Goal: Task Accomplishment & Management: Manage account settings

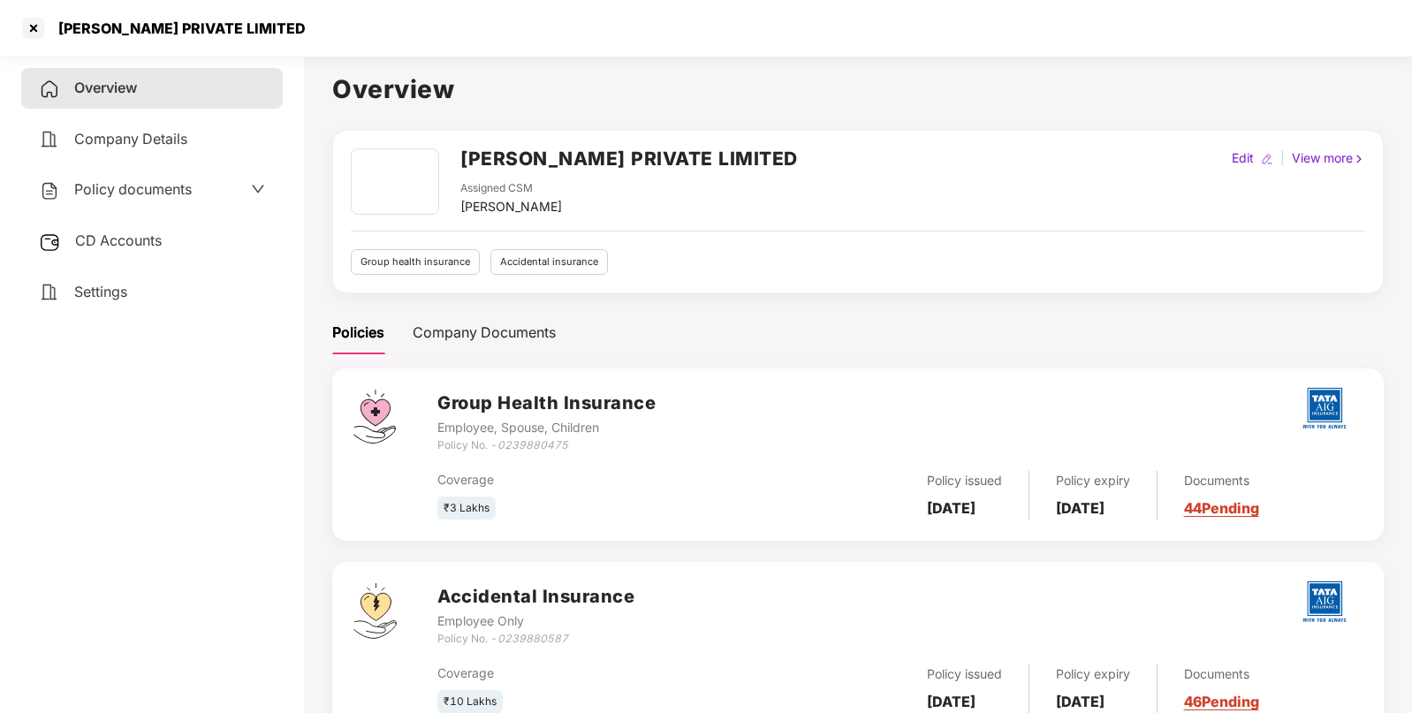
scroll to position [62, 0]
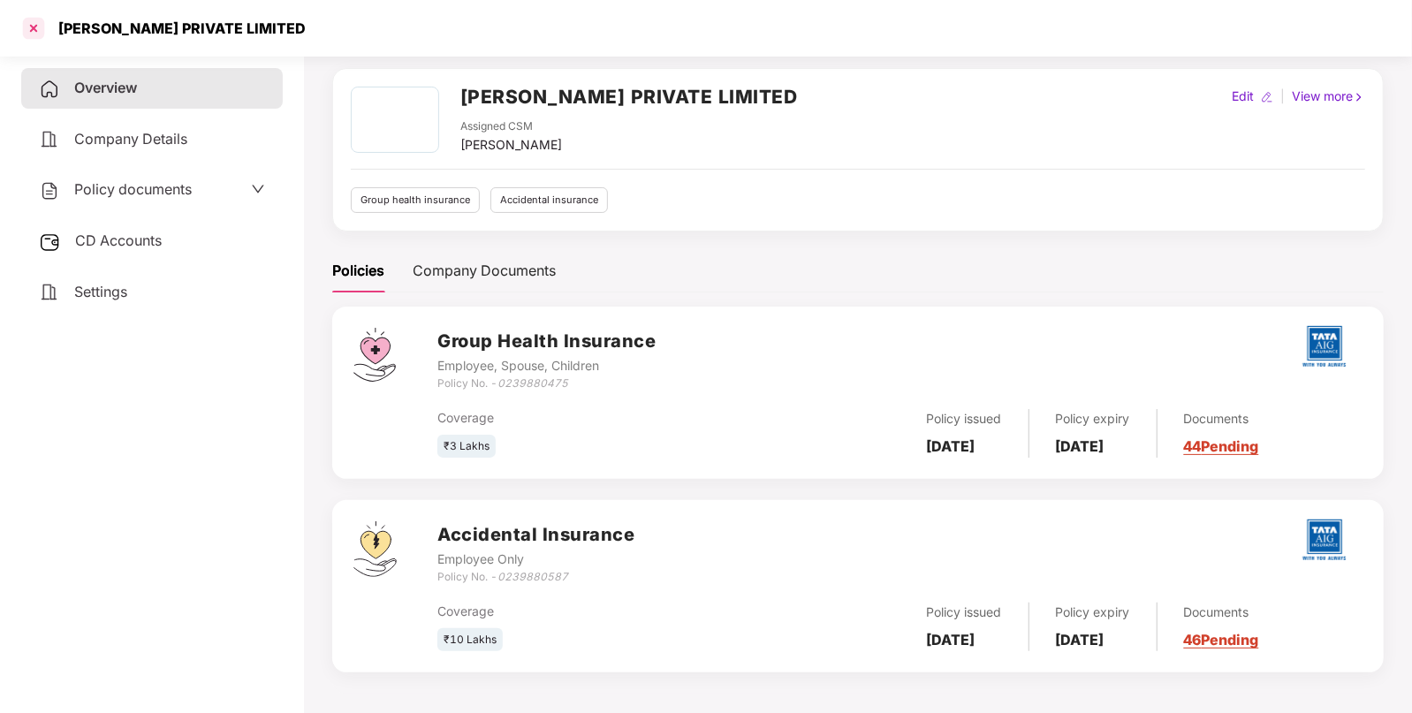
click at [35, 28] on div at bounding box center [33, 28] width 28 height 28
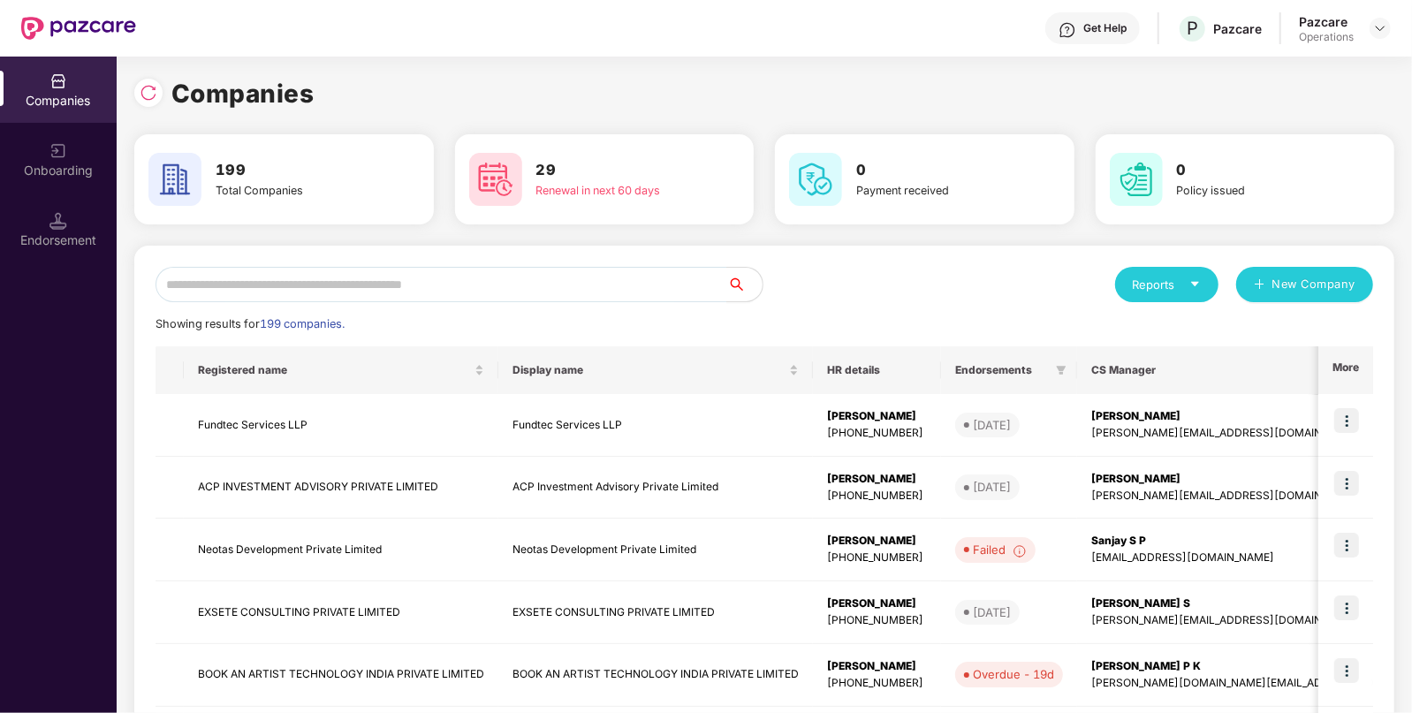
scroll to position [0, 0]
paste input "**********"
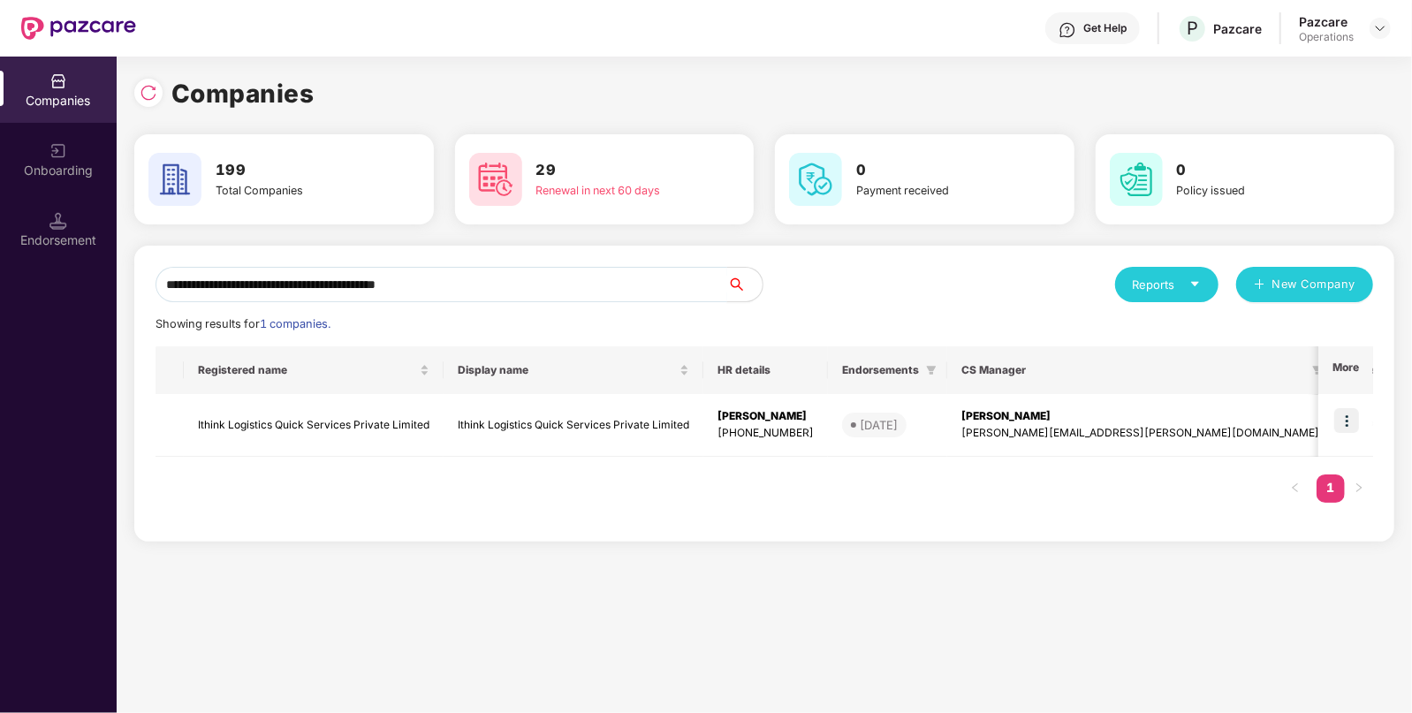
click at [356, 293] on input "**********" at bounding box center [441, 284] width 572 height 35
type input "**********"
click at [302, 427] on td "Ithink Logistics Quick Services Private Limited" at bounding box center [314, 425] width 260 height 63
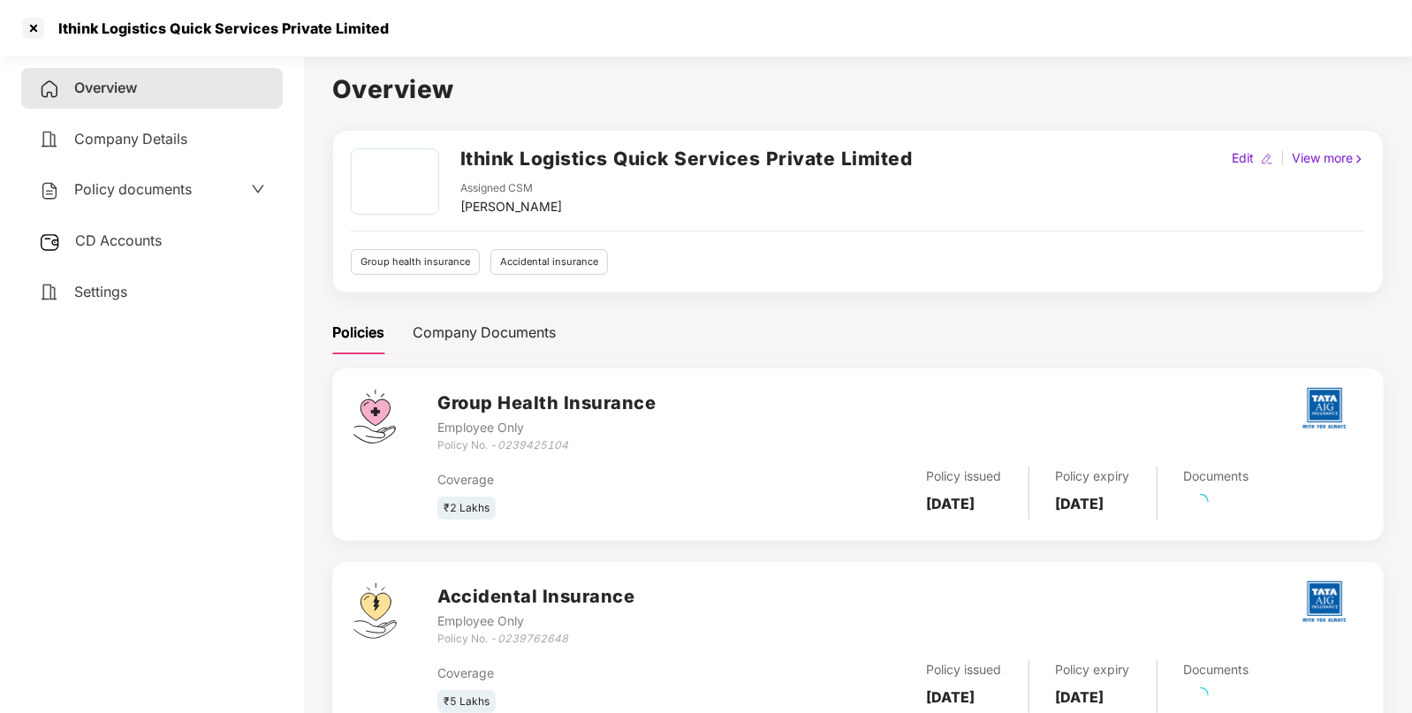
click at [141, 196] on span "Policy documents" at bounding box center [132, 189] width 117 height 18
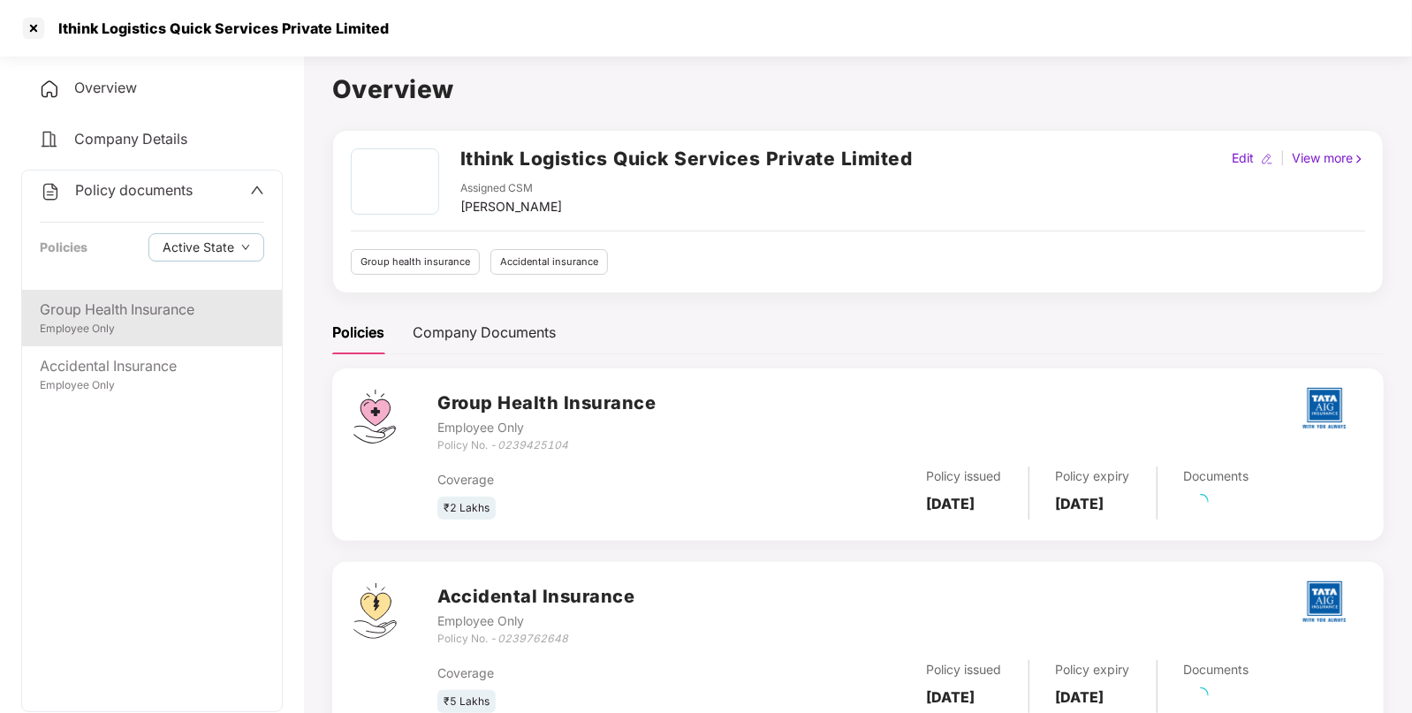
click at [170, 336] on div "Employee Only" at bounding box center [152, 329] width 224 height 17
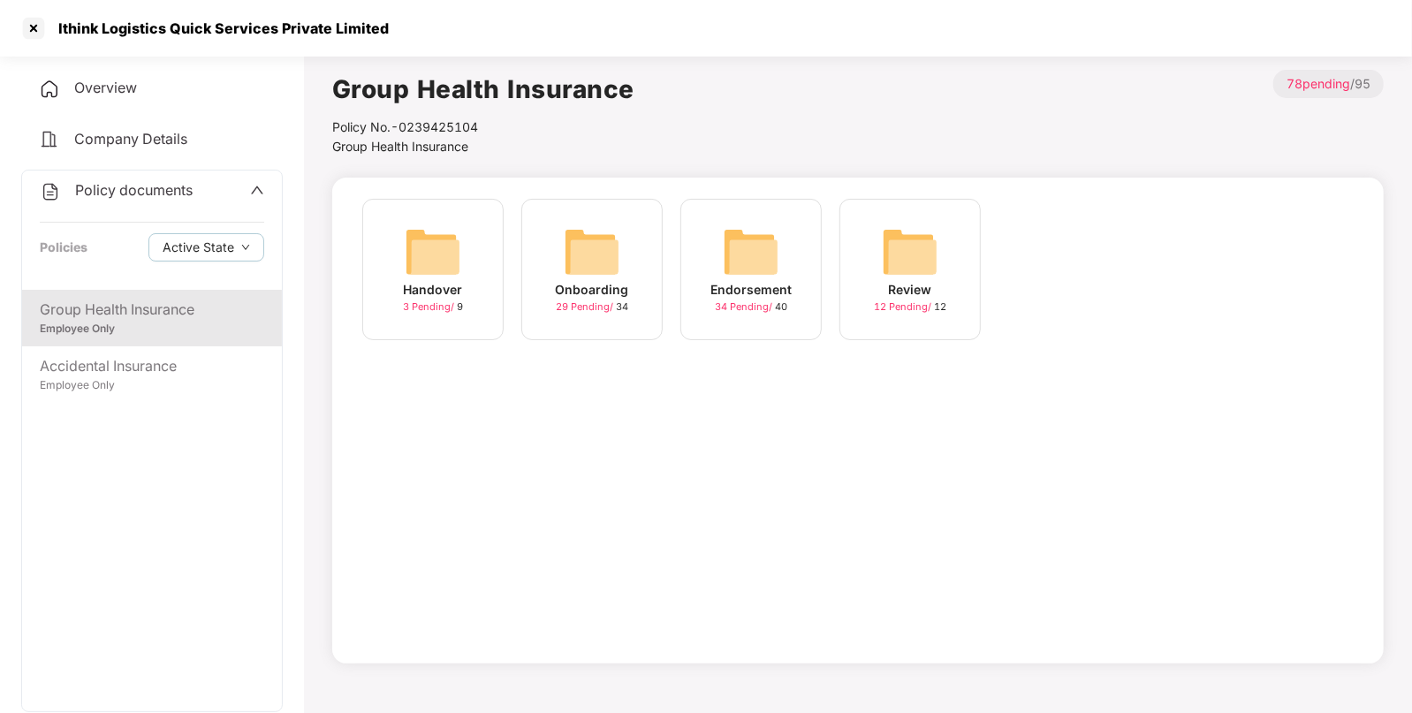
click at [795, 274] on div "Endorsement 34 Pending / 40" at bounding box center [750, 269] width 141 height 141
click at [913, 272] on img at bounding box center [910, 251] width 57 height 57
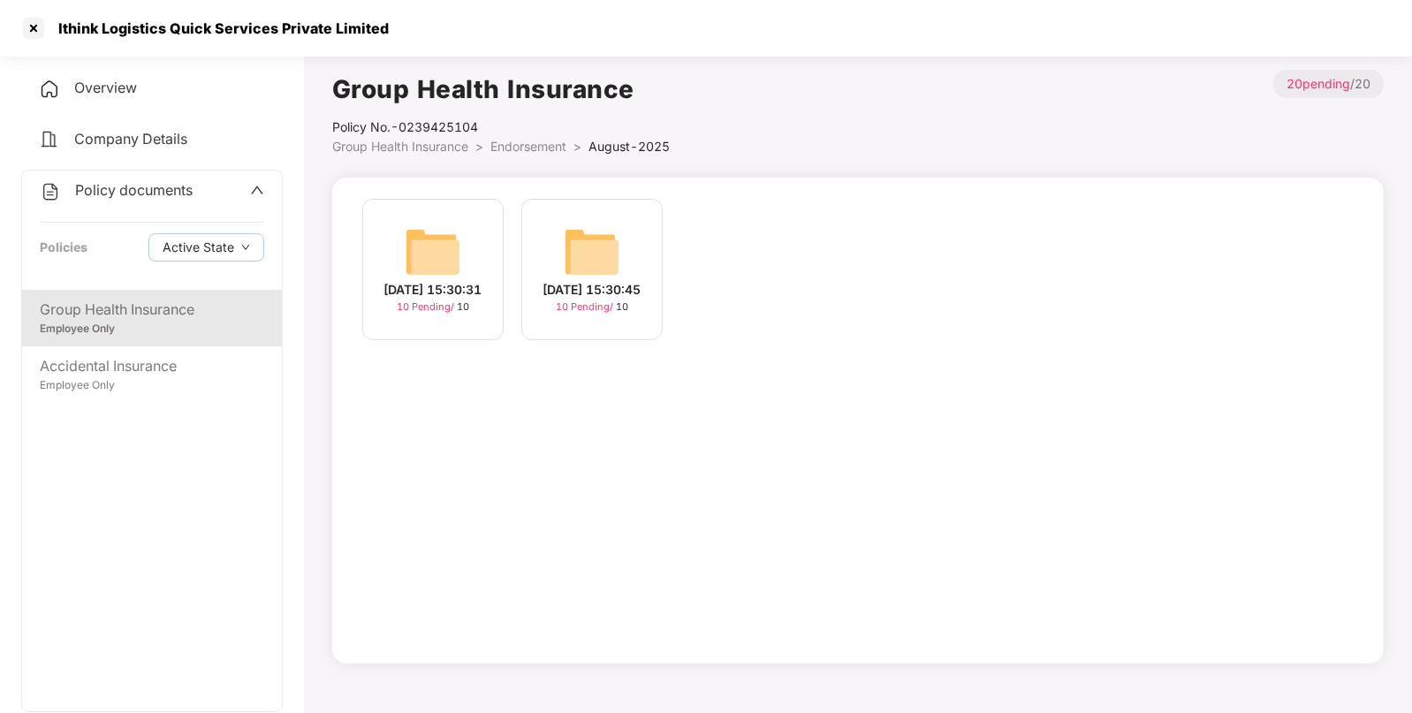
click at [428, 268] on img at bounding box center [433, 251] width 57 height 57
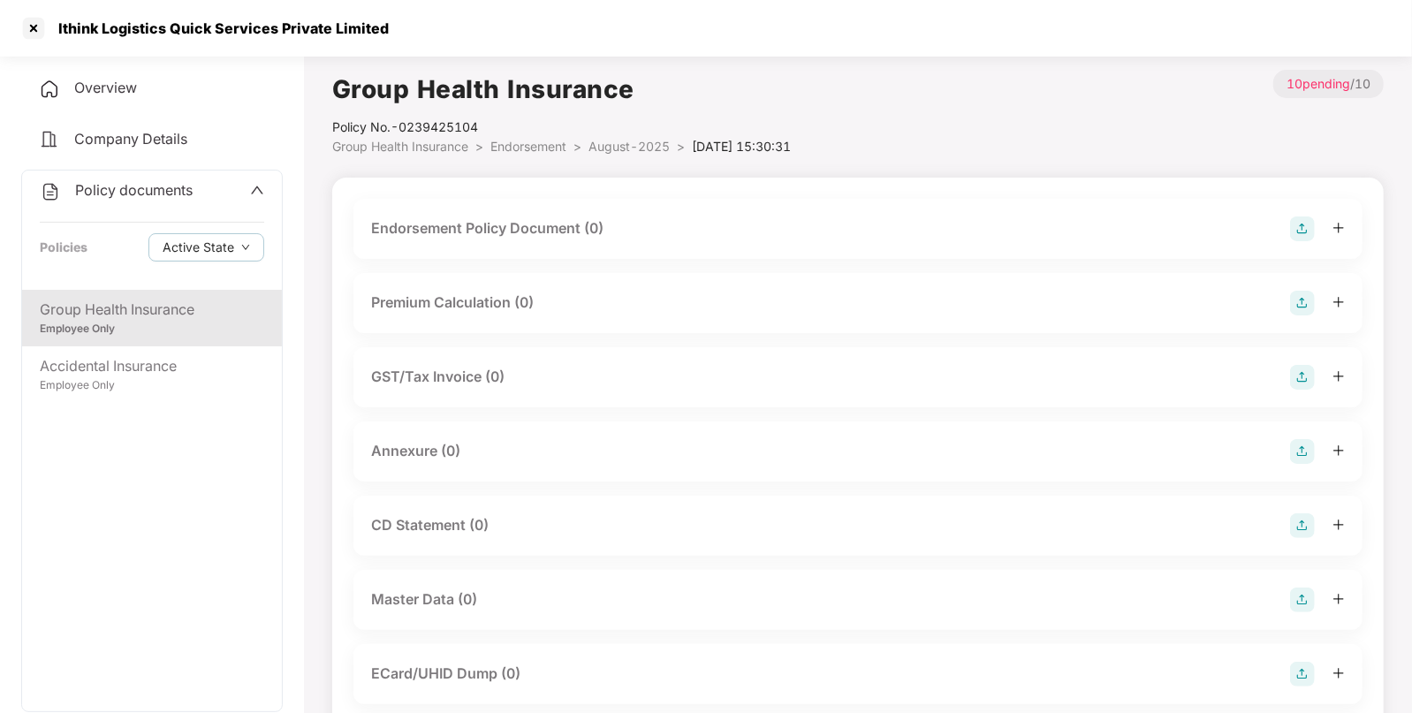
click at [1296, 235] on img at bounding box center [1302, 228] width 25 height 25
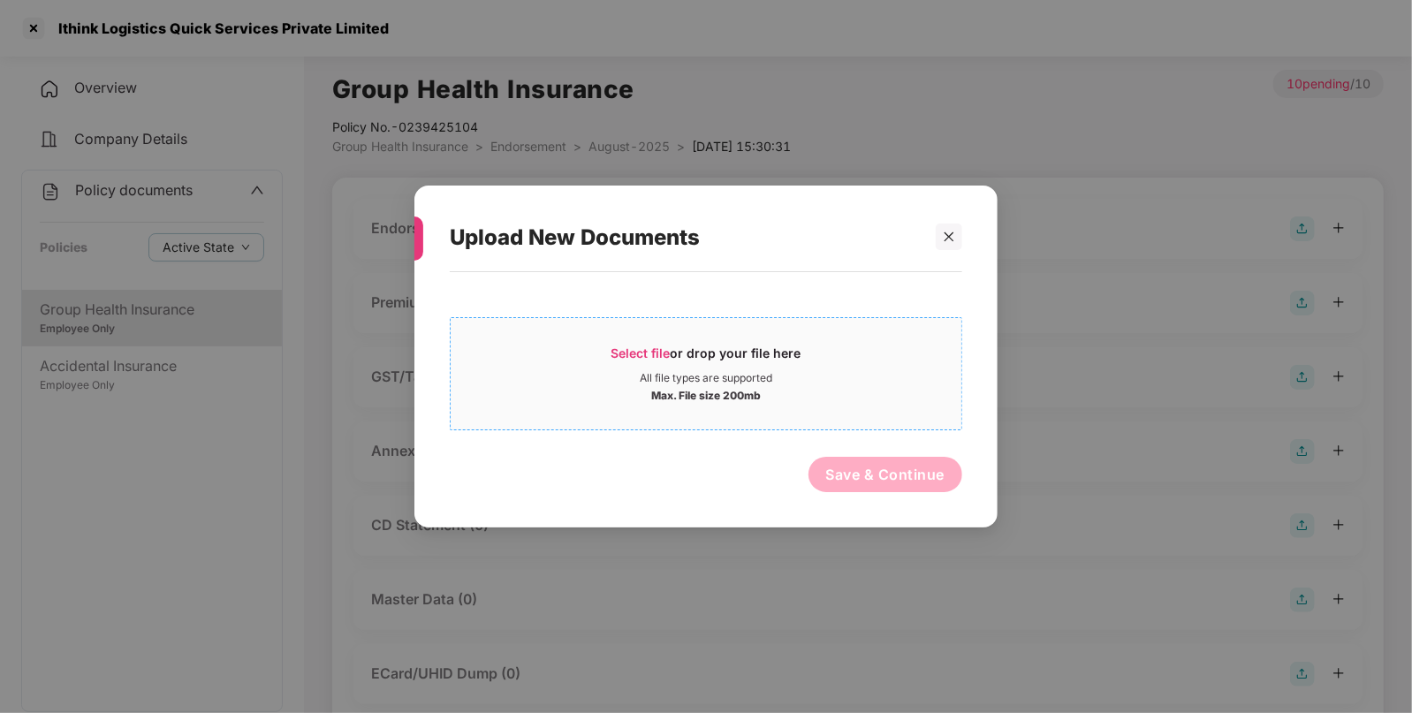
click at [856, 375] on div "All file types are supported" at bounding box center [706, 378] width 511 height 14
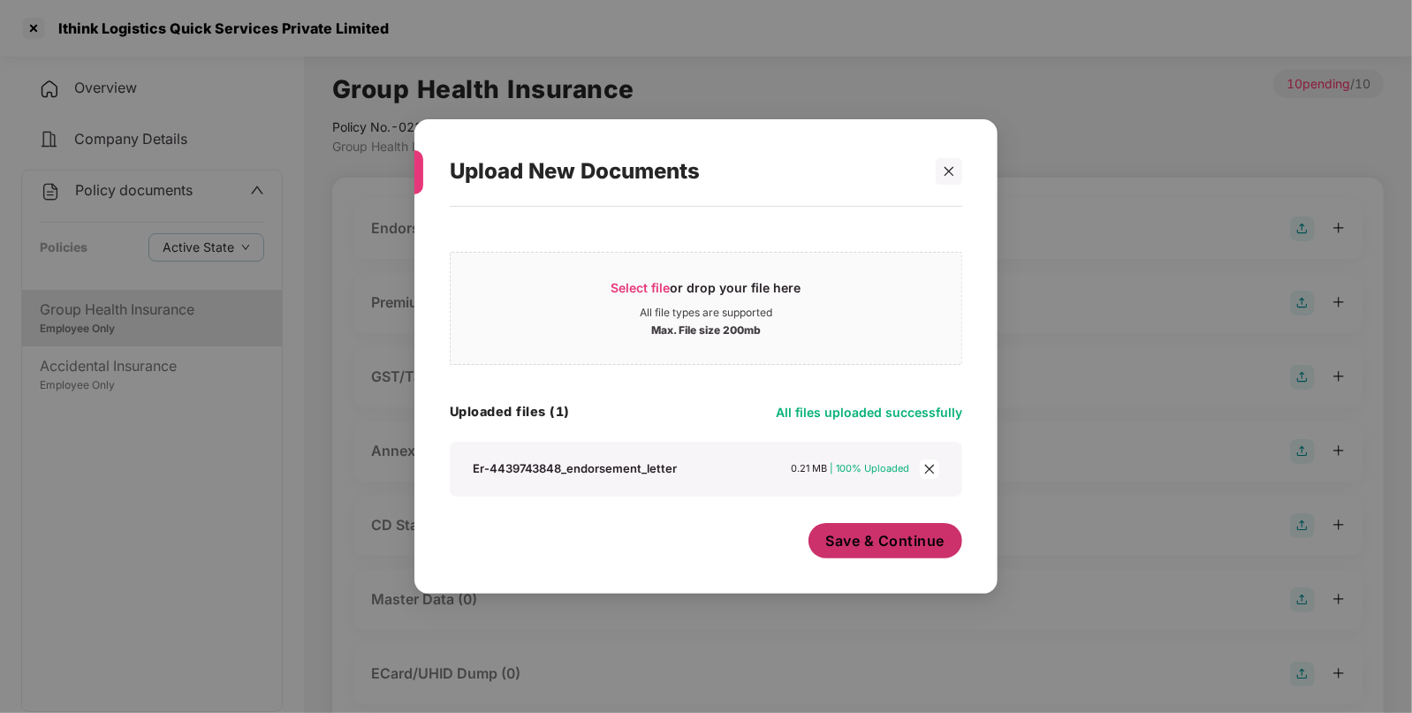
click at [926, 545] on span "Save & Continue" at bounding box center [885, 540] width 119 height 19
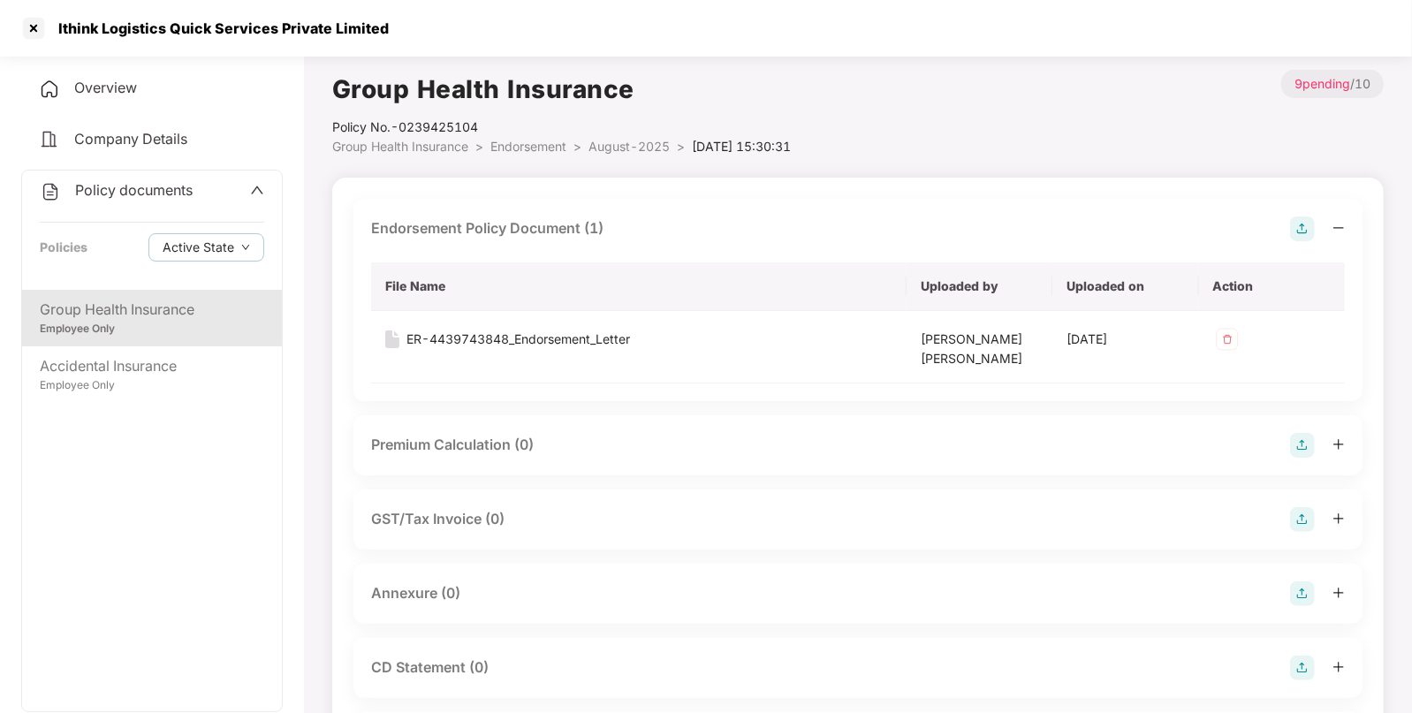
click at [1305, 599] on img at bounding box center [1302, 593] width 25 height 25
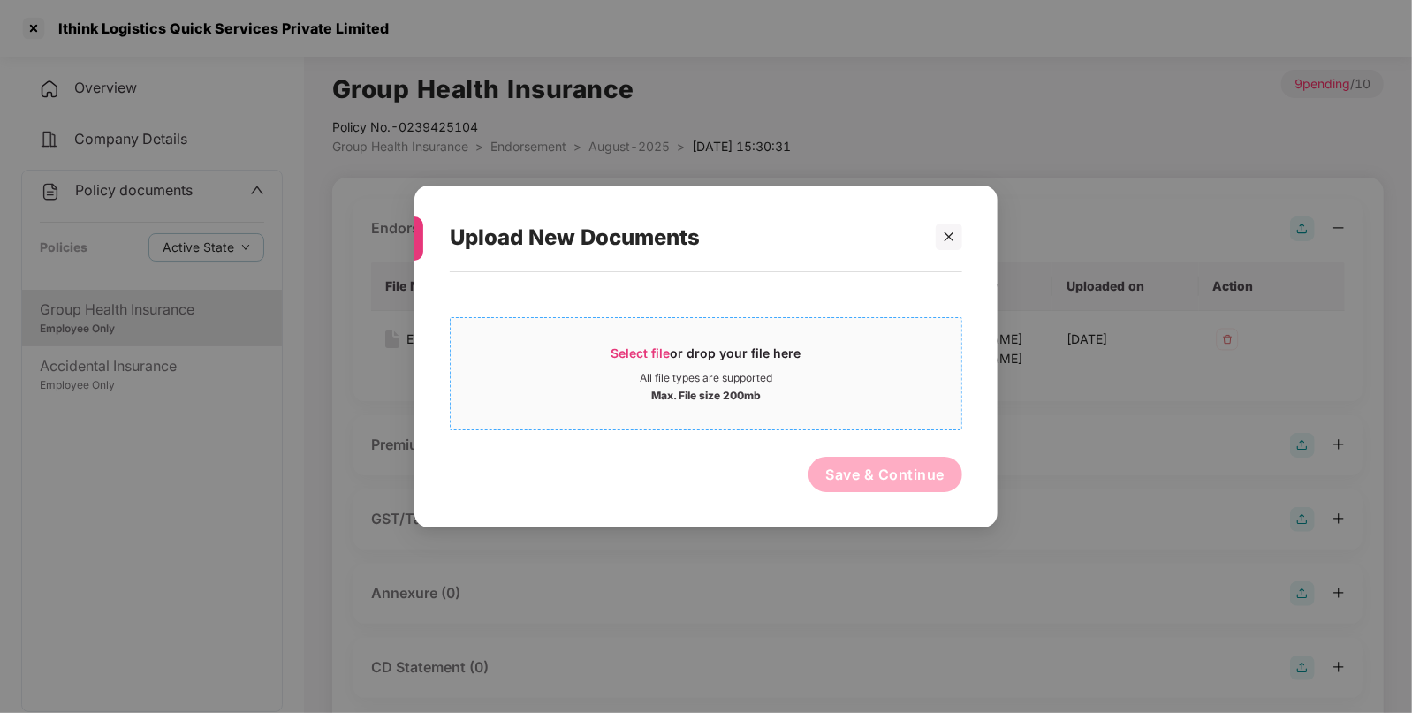
click at [728, 405] on span "Select file or drop your file here All file types are supported Max. File size …" at bounding box center [706, 373] width 511 height 85
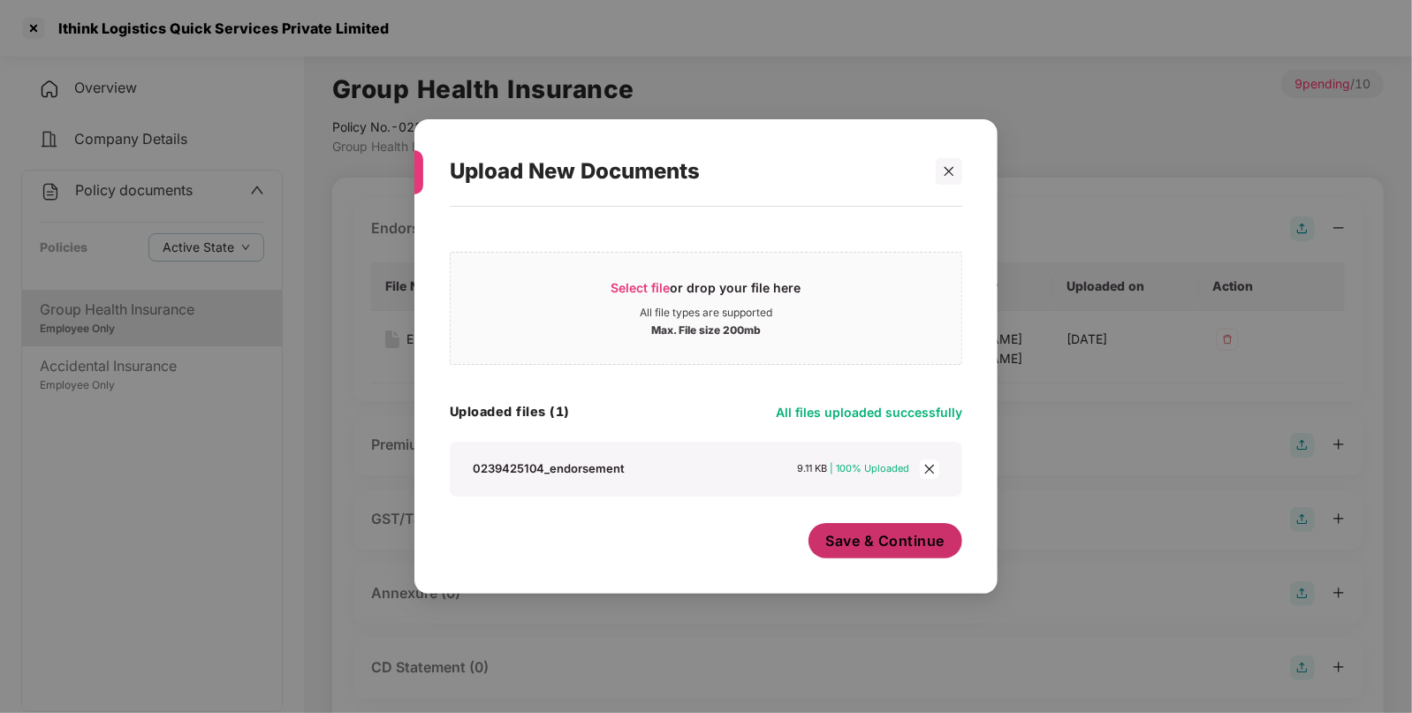
click at [931, 543] on span "Save & Continue" at bounding box center [885, 540] width 119 height 19
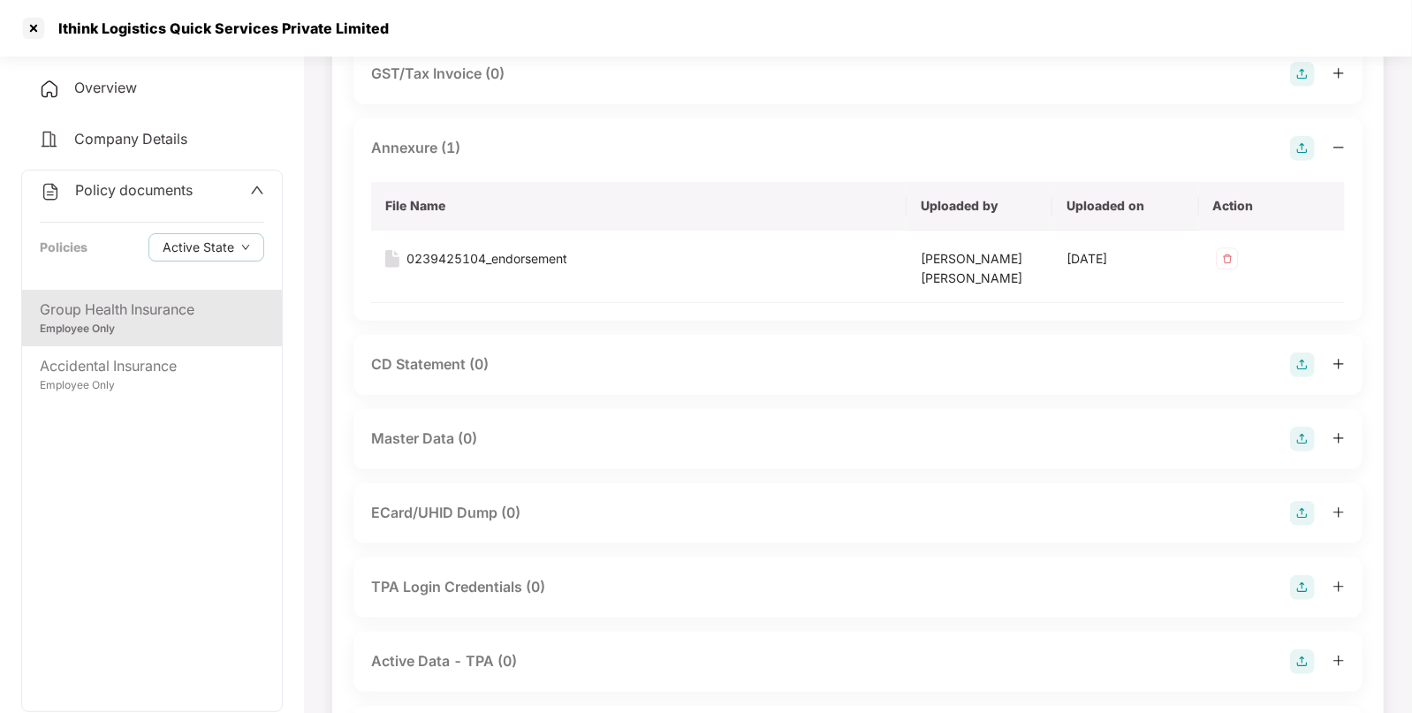
scroll to position [553, 0]
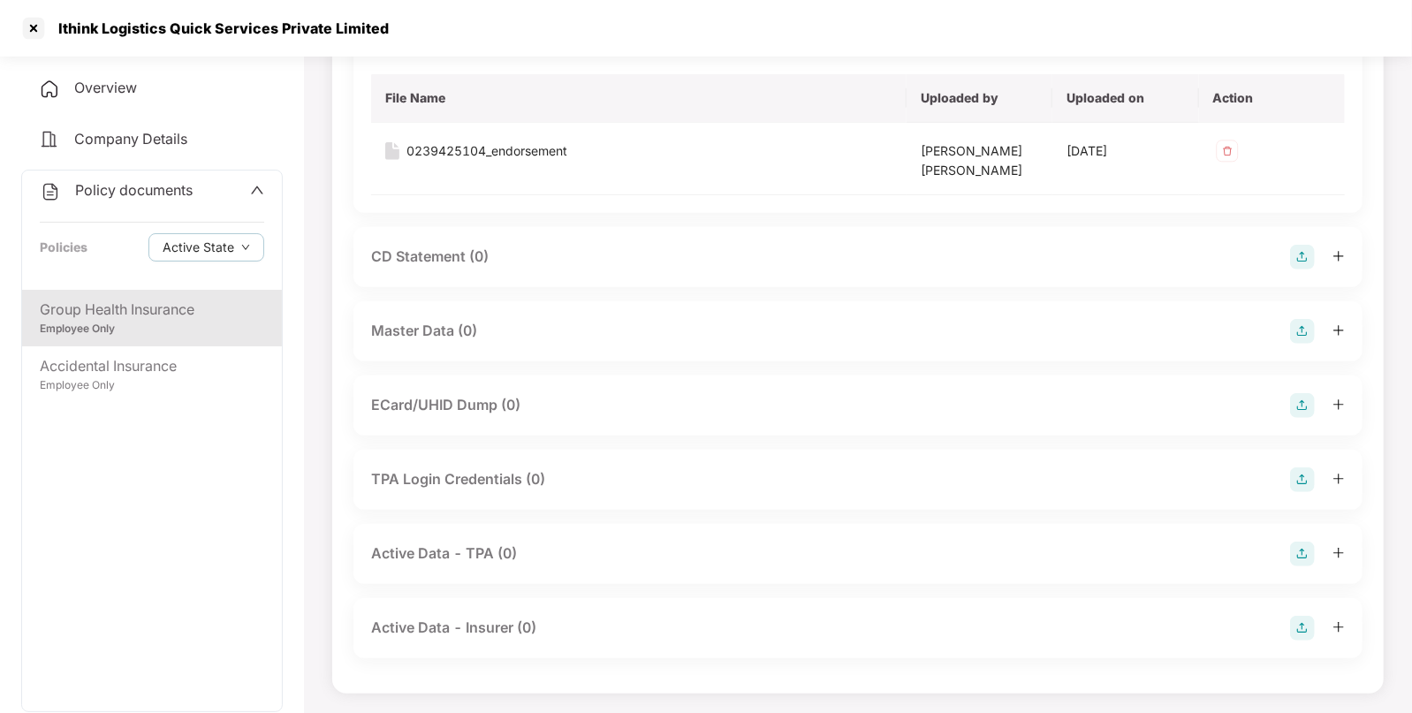
click at [1305, 328] on img at bounding box center [1302, 331] width 25 height 25
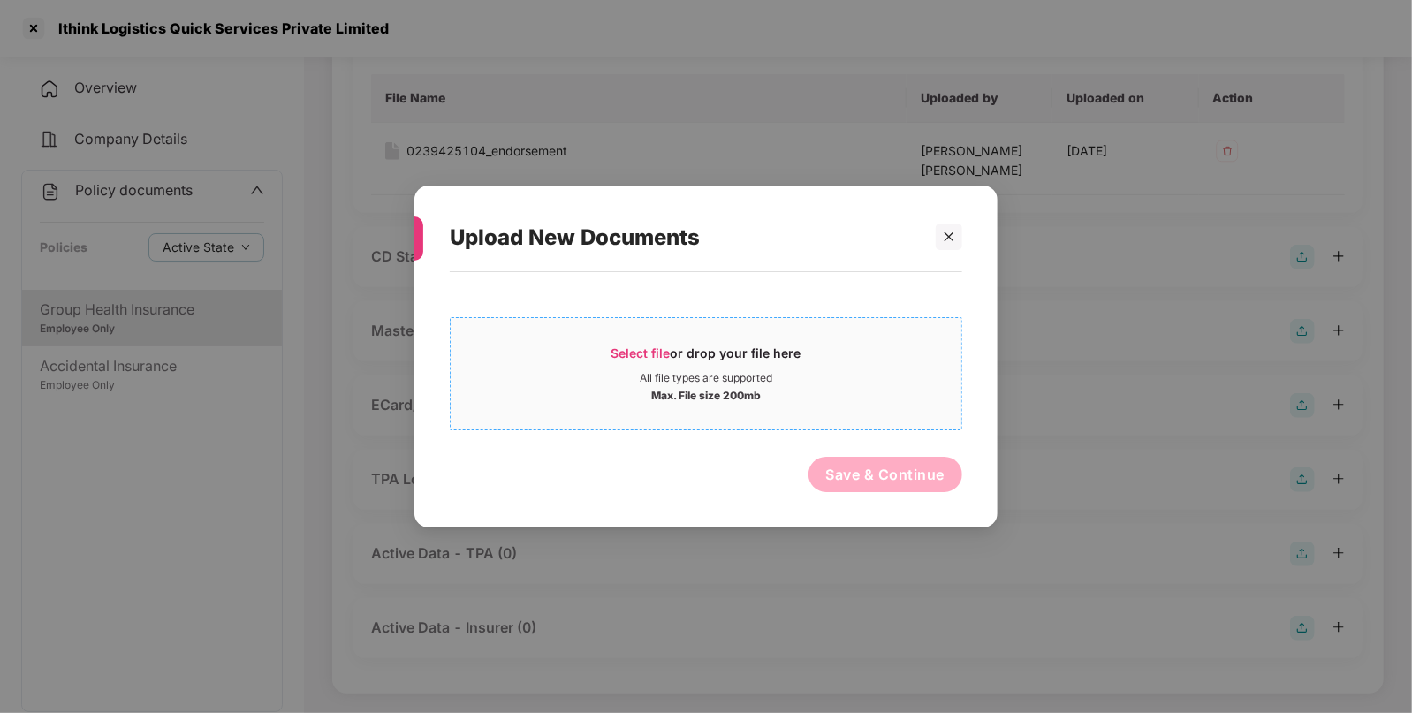
click at [791, 391] on div "Max. File size 200mb" at bounding box center [706, 394] width 511 height 18
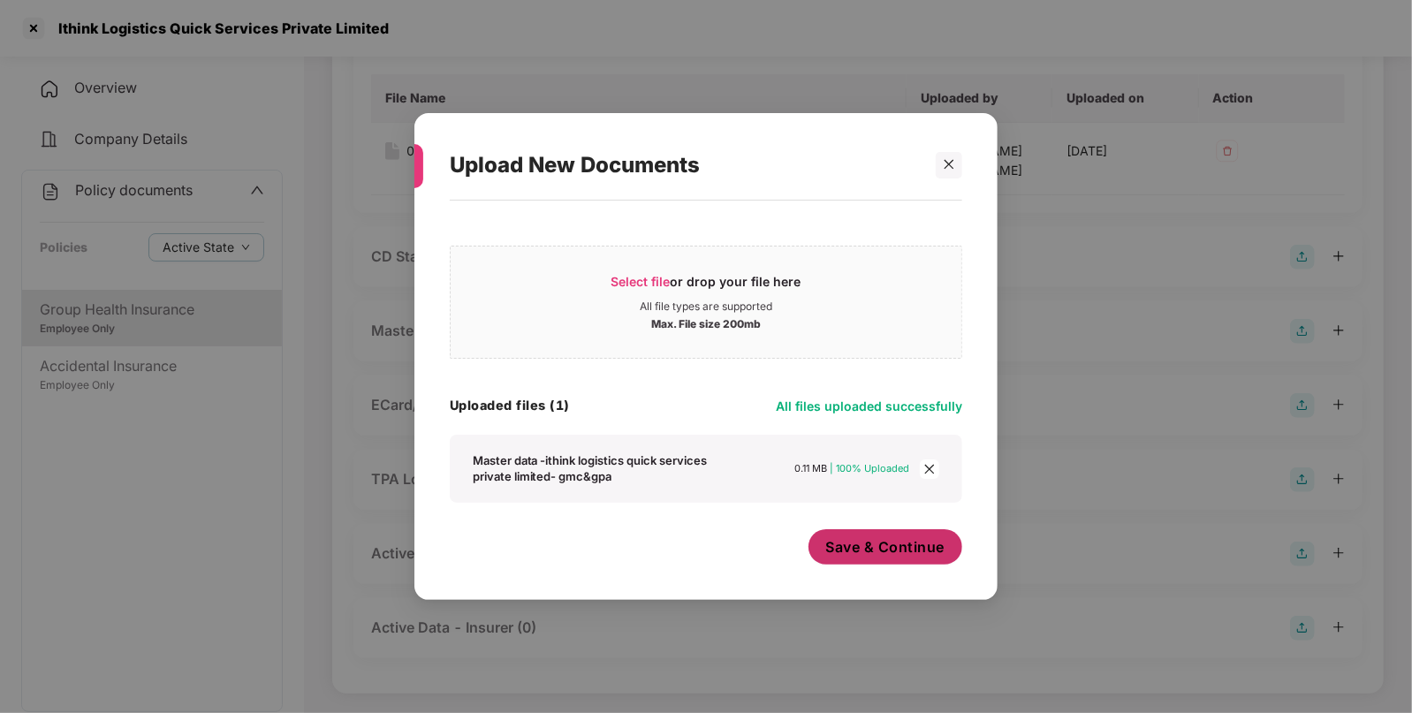
click at [845, 535] on button "Save & Continue" at bounding box center [885, 546] width 155 height 35
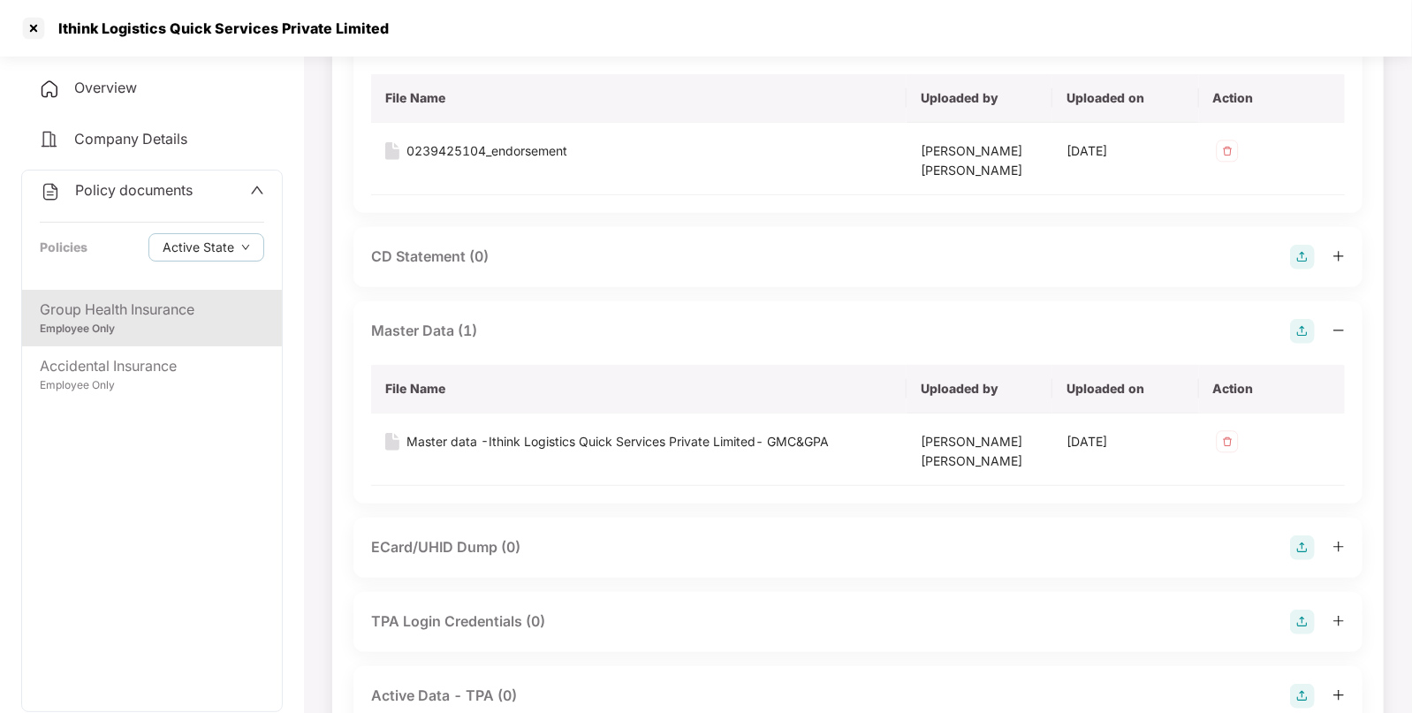
click at [261, 321] on div "Employee Only" at bounding box center [152, 329] width 224 height 17
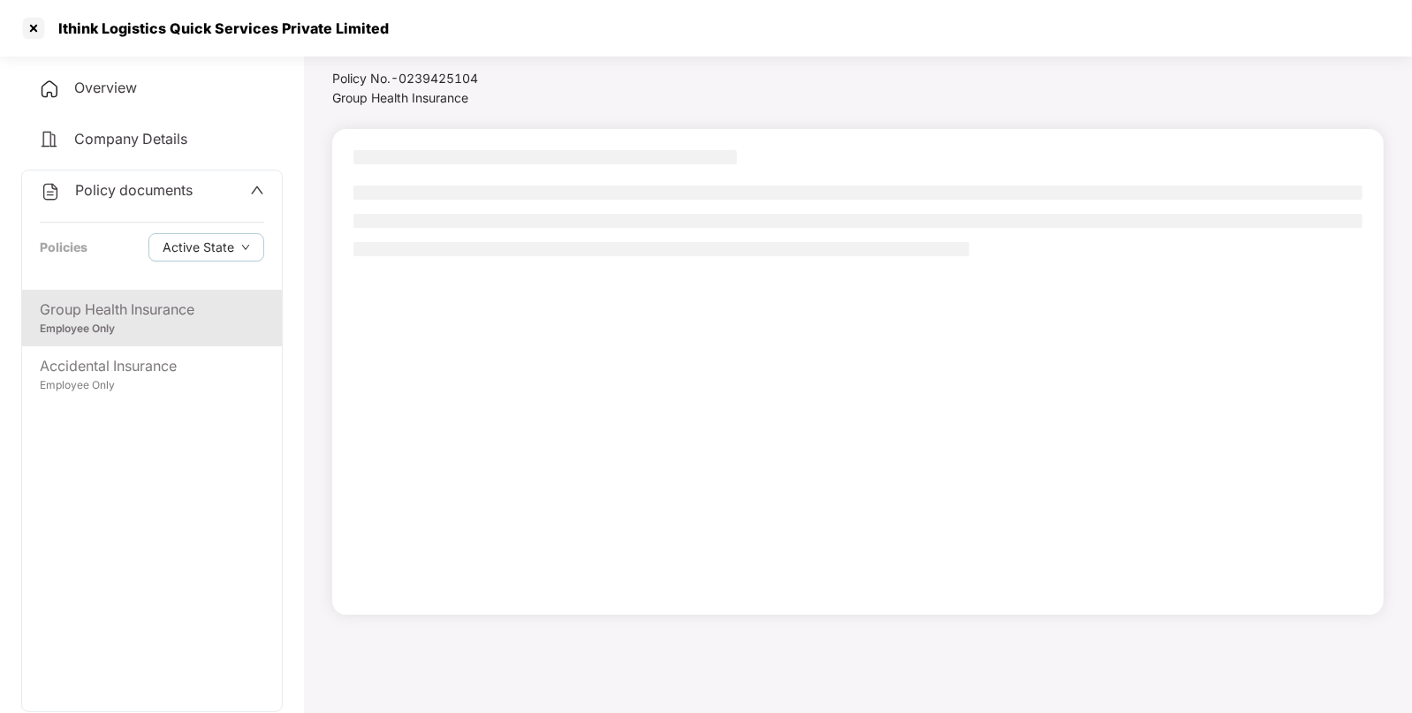
scroll to position [48, 0]
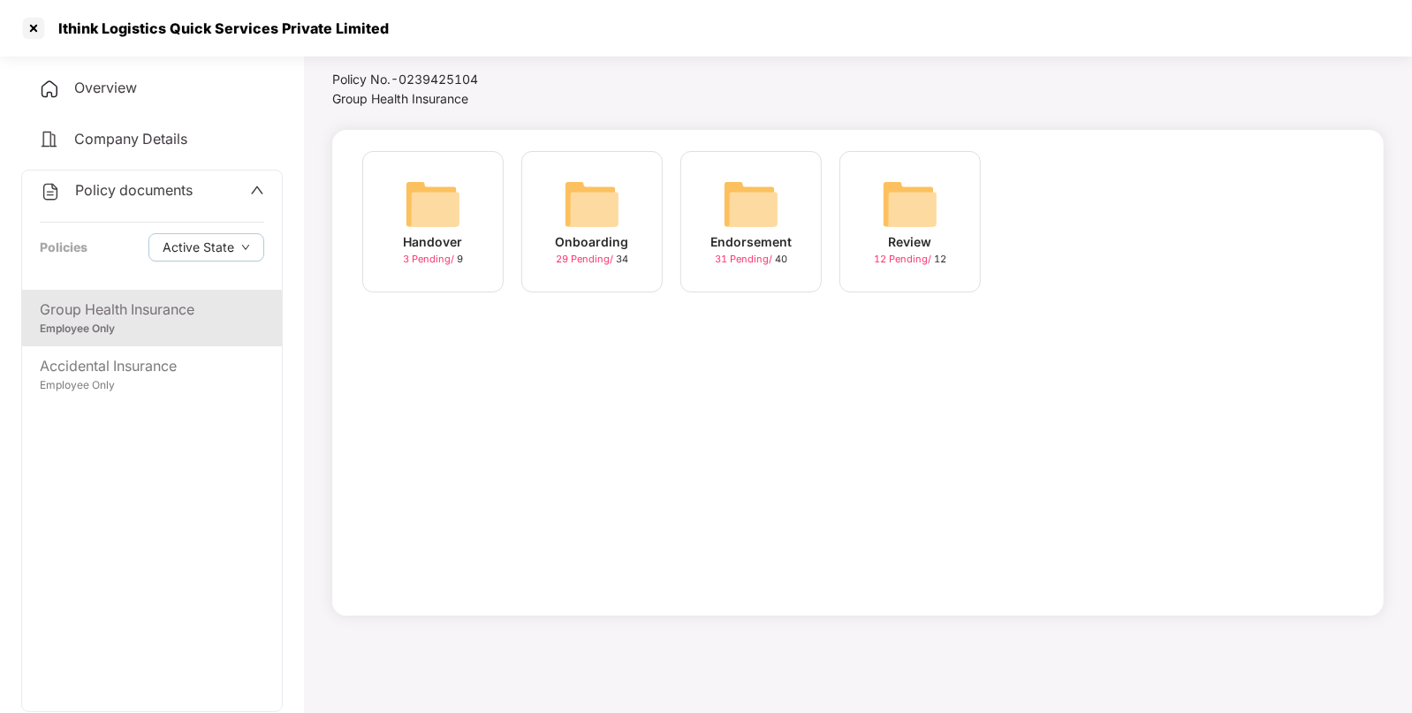
click at [749, 201] on img at bounding box center [751, 204] width 57 height 57
click at [960, 219] on div "August-2025 17 Pending / 20" at bounding box center [909, 221] width 141 height 141
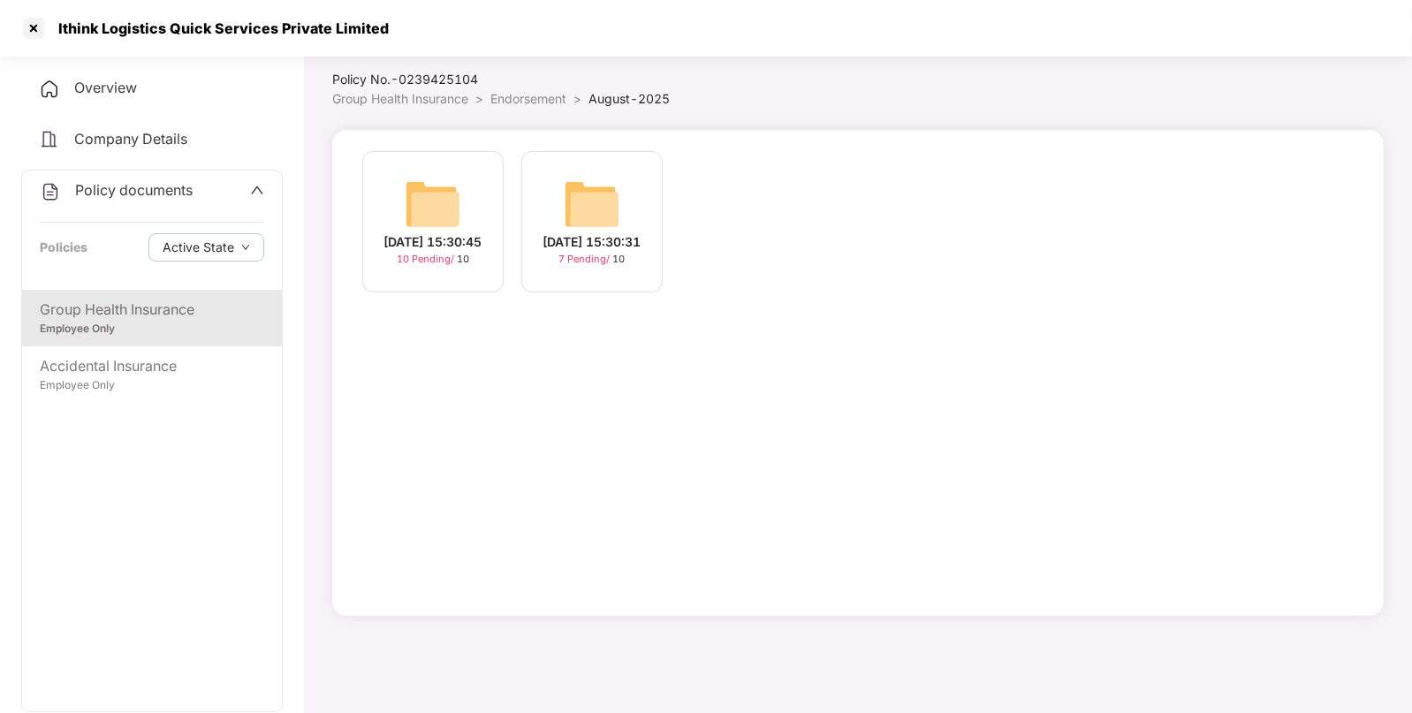
click at [465, 203] on div "[DATE] 15:30:45 10 Pending / 10" at bounding box center [432, 221] width 141 height 141
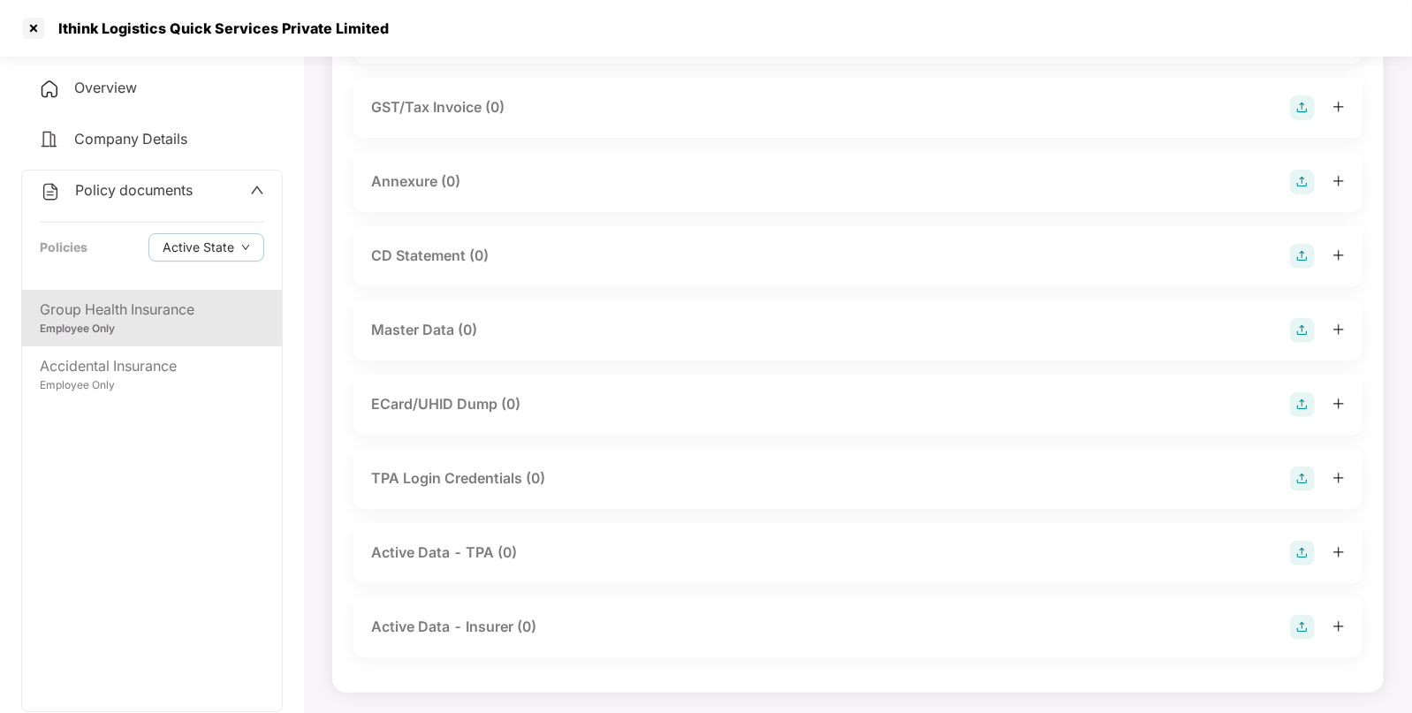
click at [1316, 332] on div at bounding box center [1317, 330] width 55 height 25
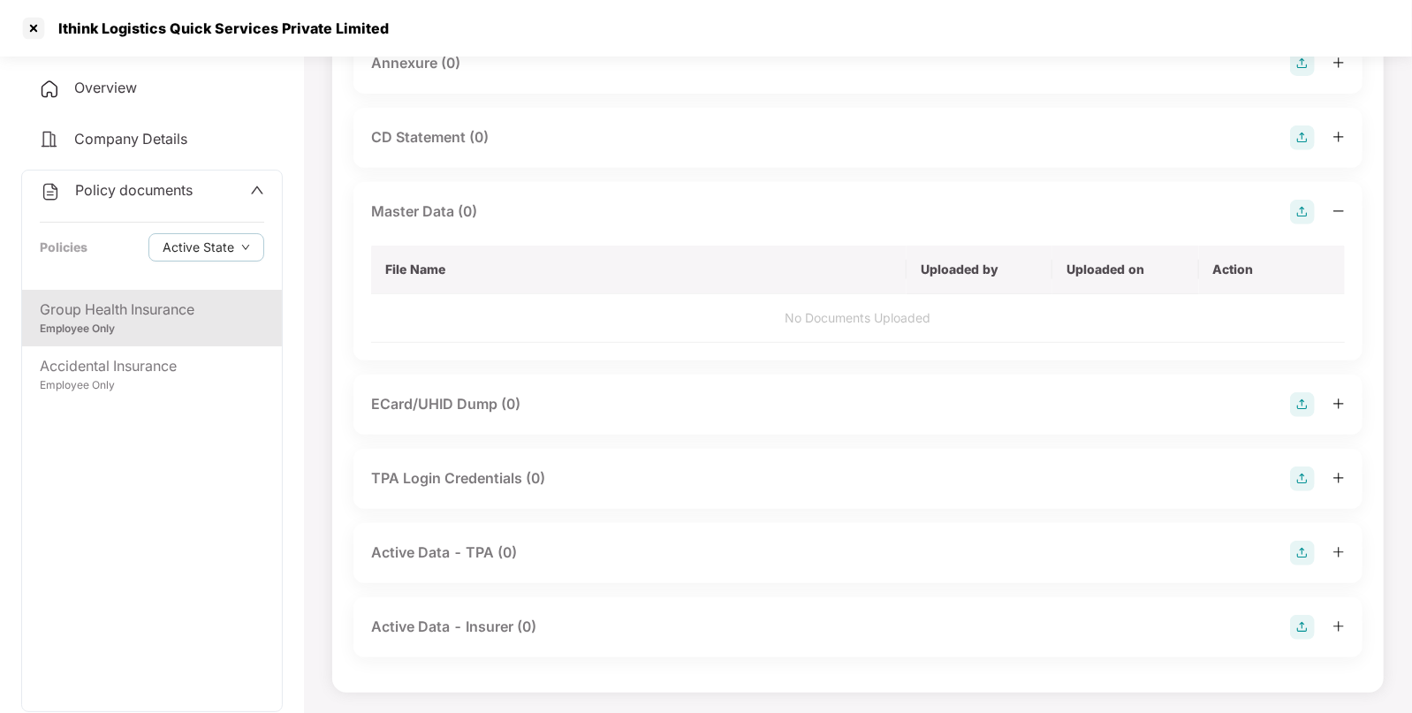
click at [1302, 216] on img at bounding box center [1302, 212] width 25 height 25
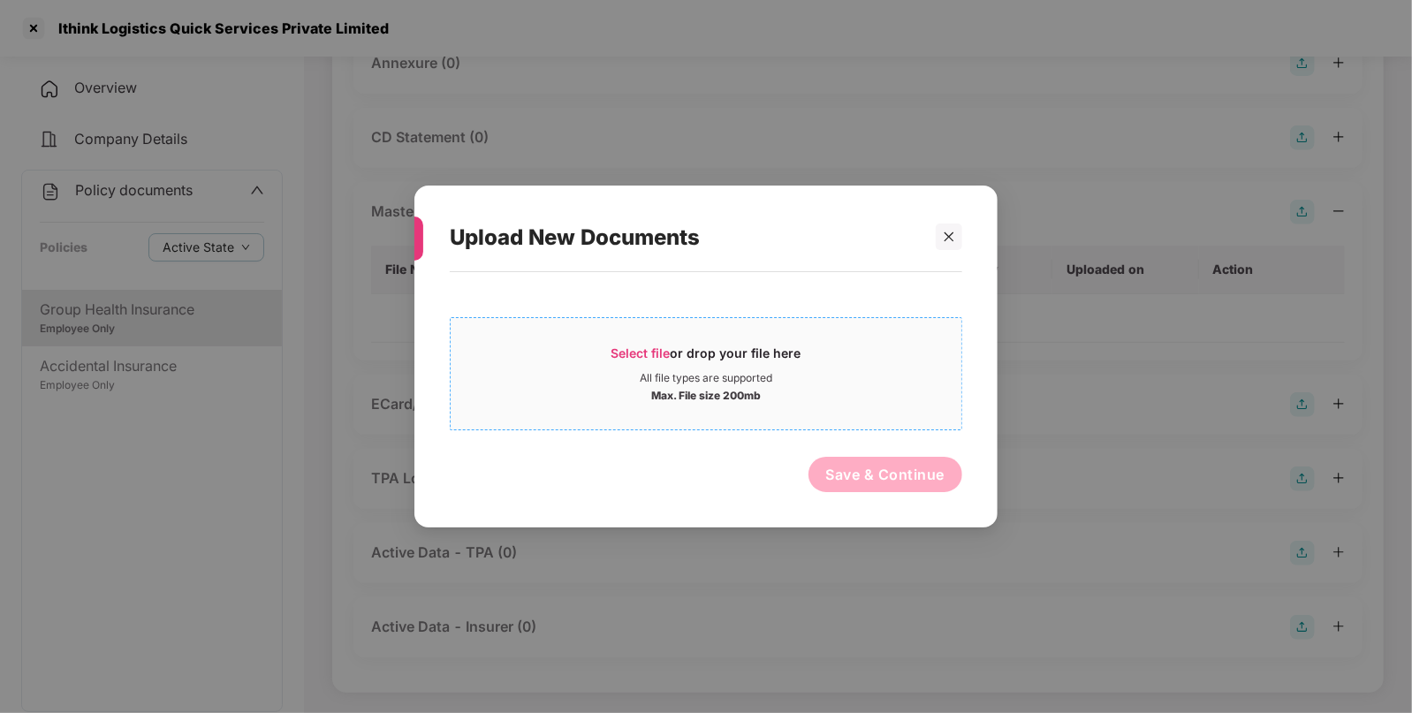
click at [837, 385] on div "Max. File size 200mb" at bounding box center [706, 394] width 511 height 18
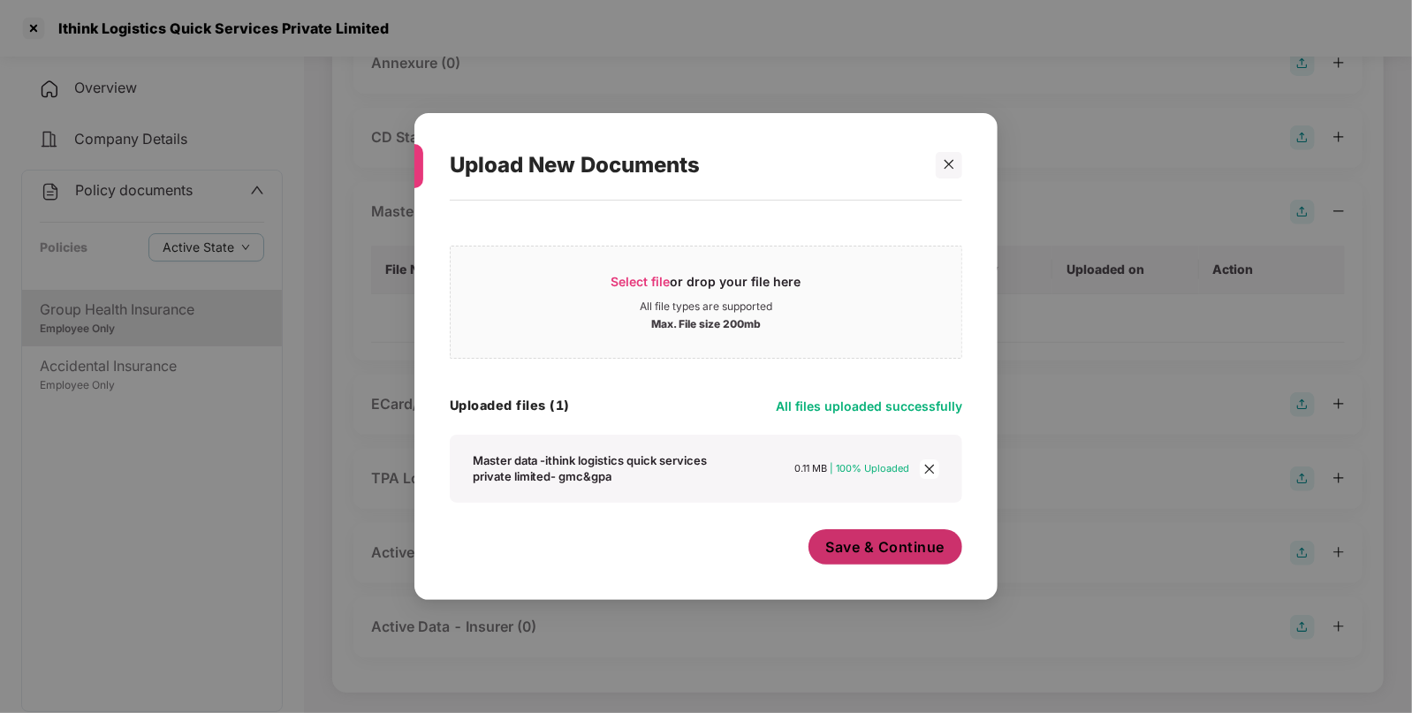
click at [902, 555] on span "Save & Continue" at bounding box center [885, 546] width 119 height 19
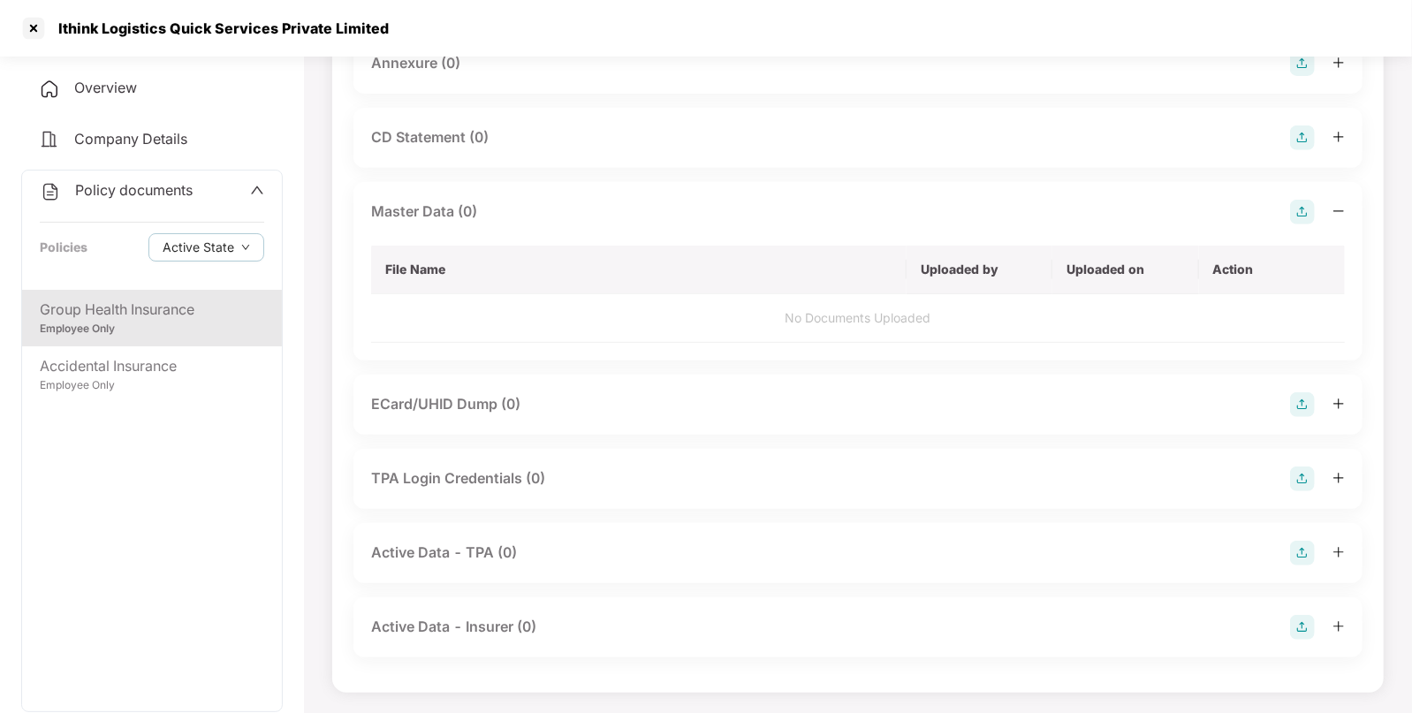
scroll to position [0, 0]
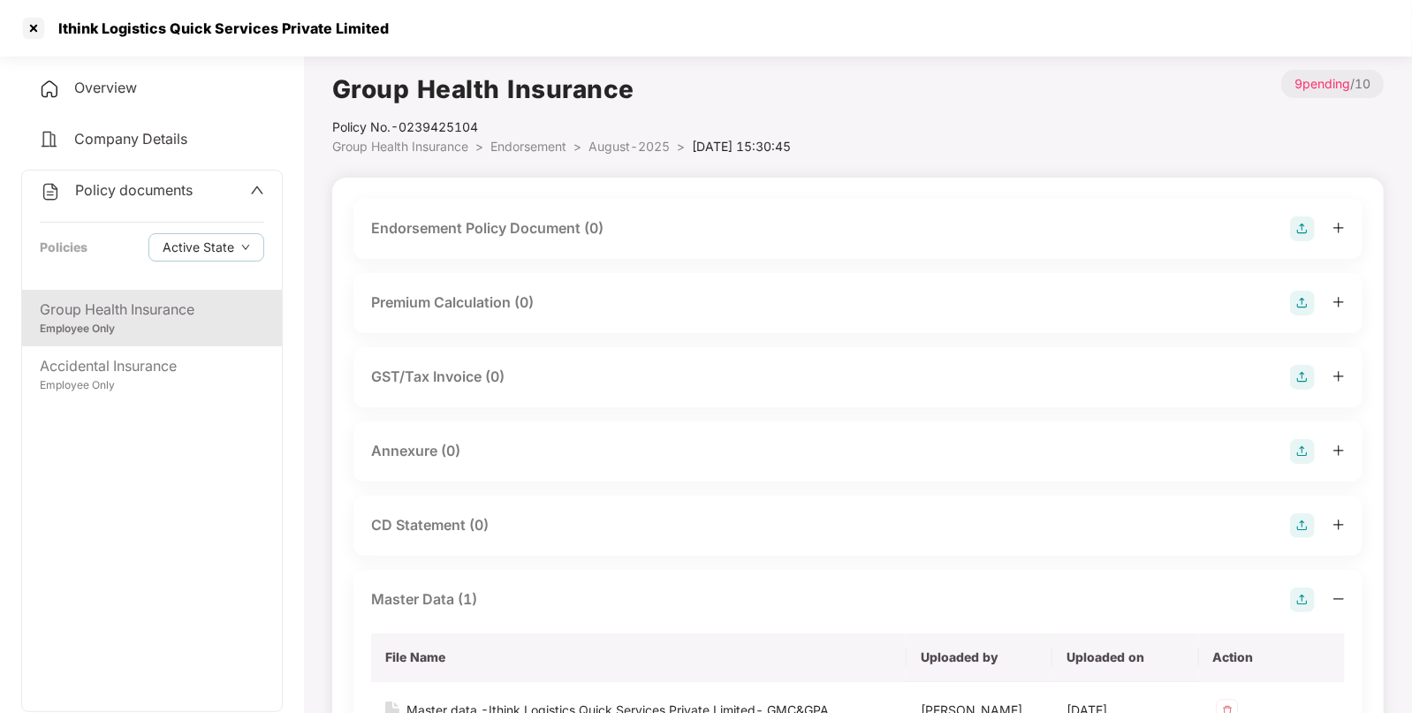
click at [1303, 230] on img at bounding box center [1302, 228] width 25 height 25
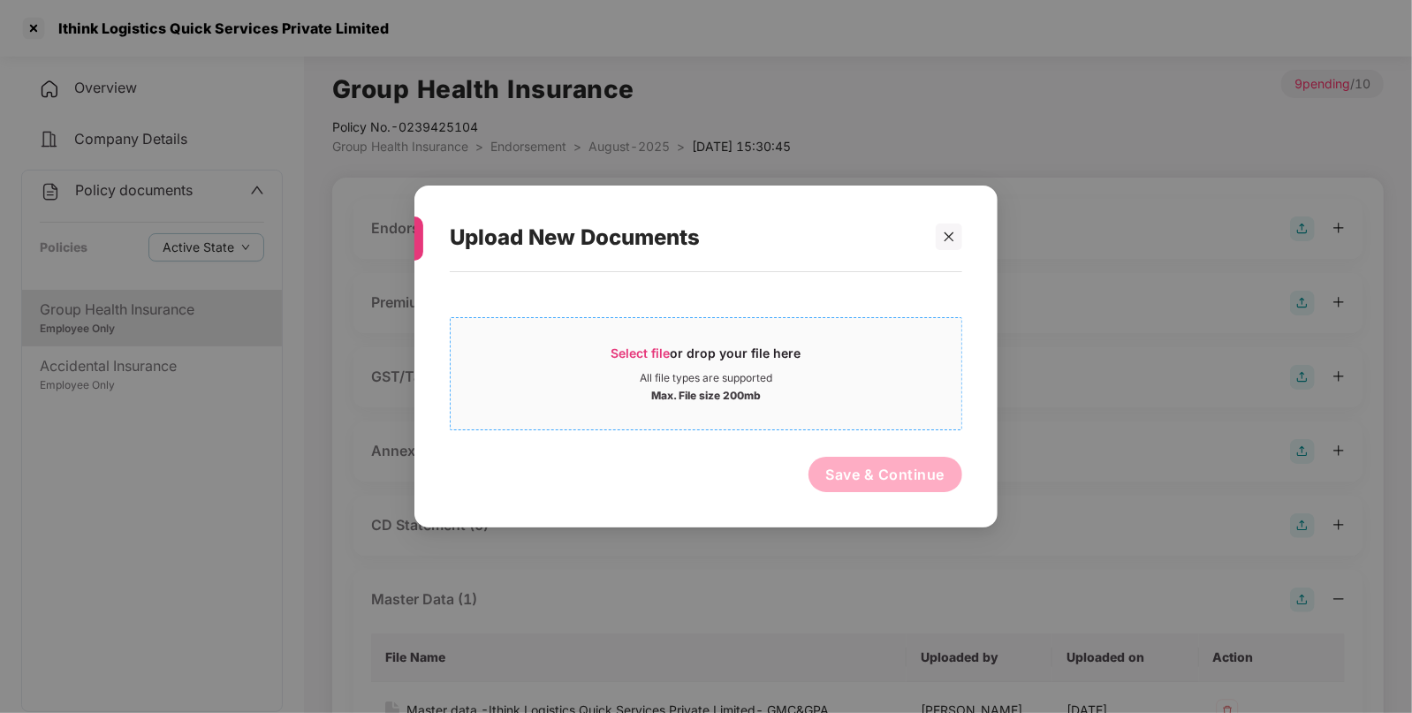
click at [764, 338] on span "Select file or drop your file here All file types are supported Max. File size …" at bounding box center [706, 373] width 511 height 85
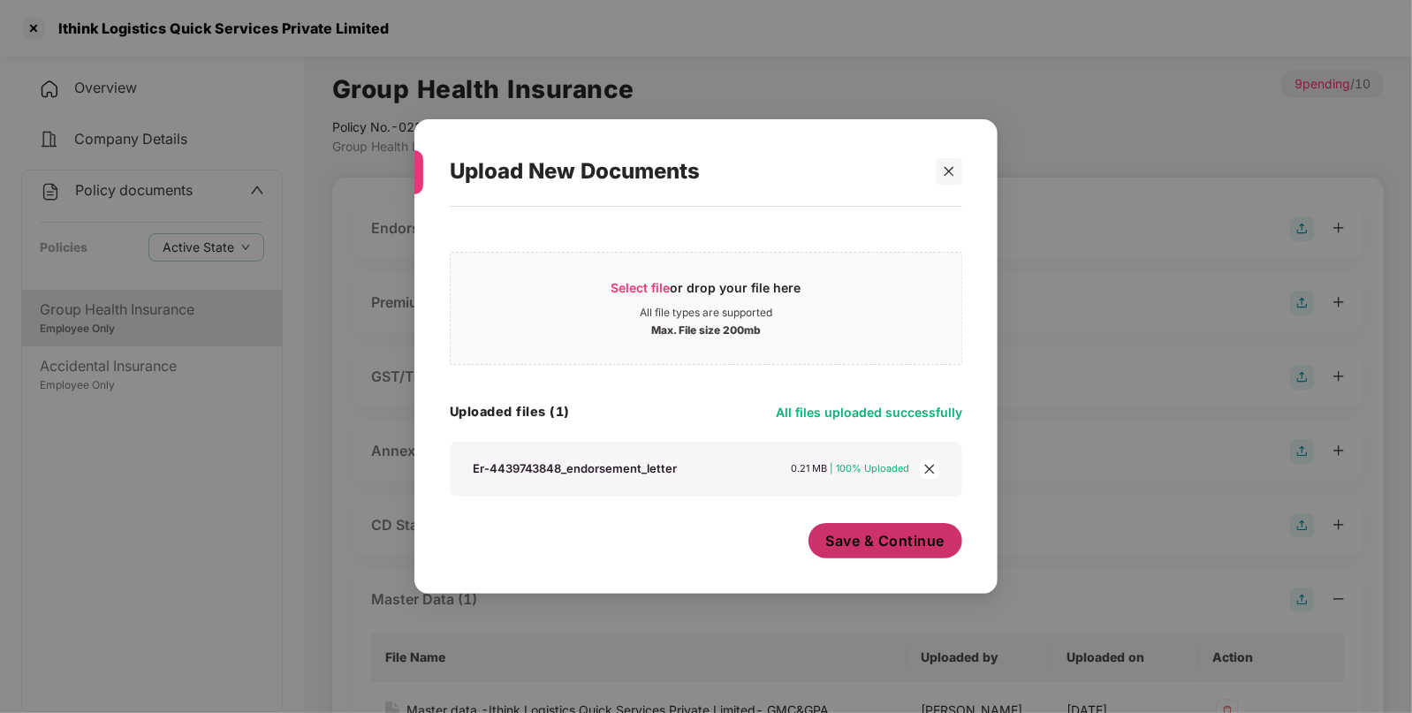
click at [846, 540] on span "Save & Continue" at bounding box center [885, 540] width 119 height 19
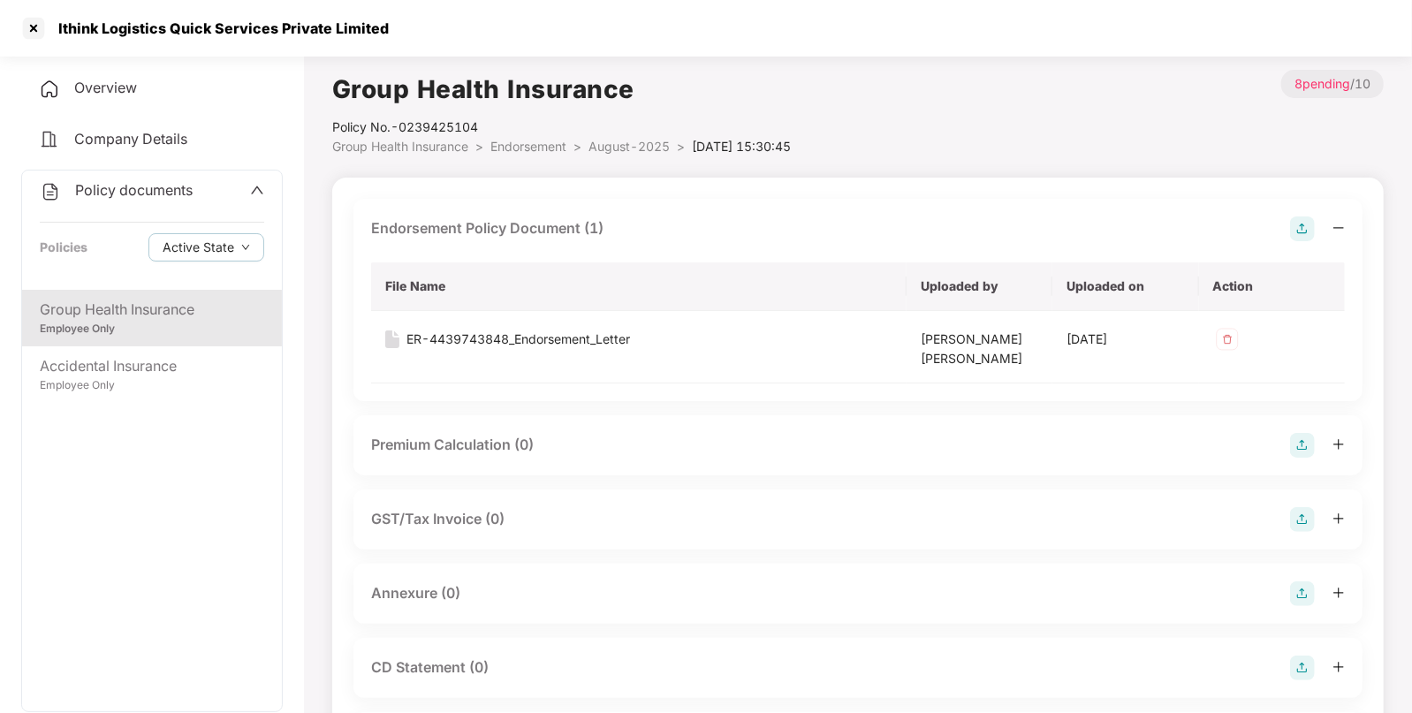
click at [1302, 583] on img at bounding box center [1302, 593] width 25 height 25
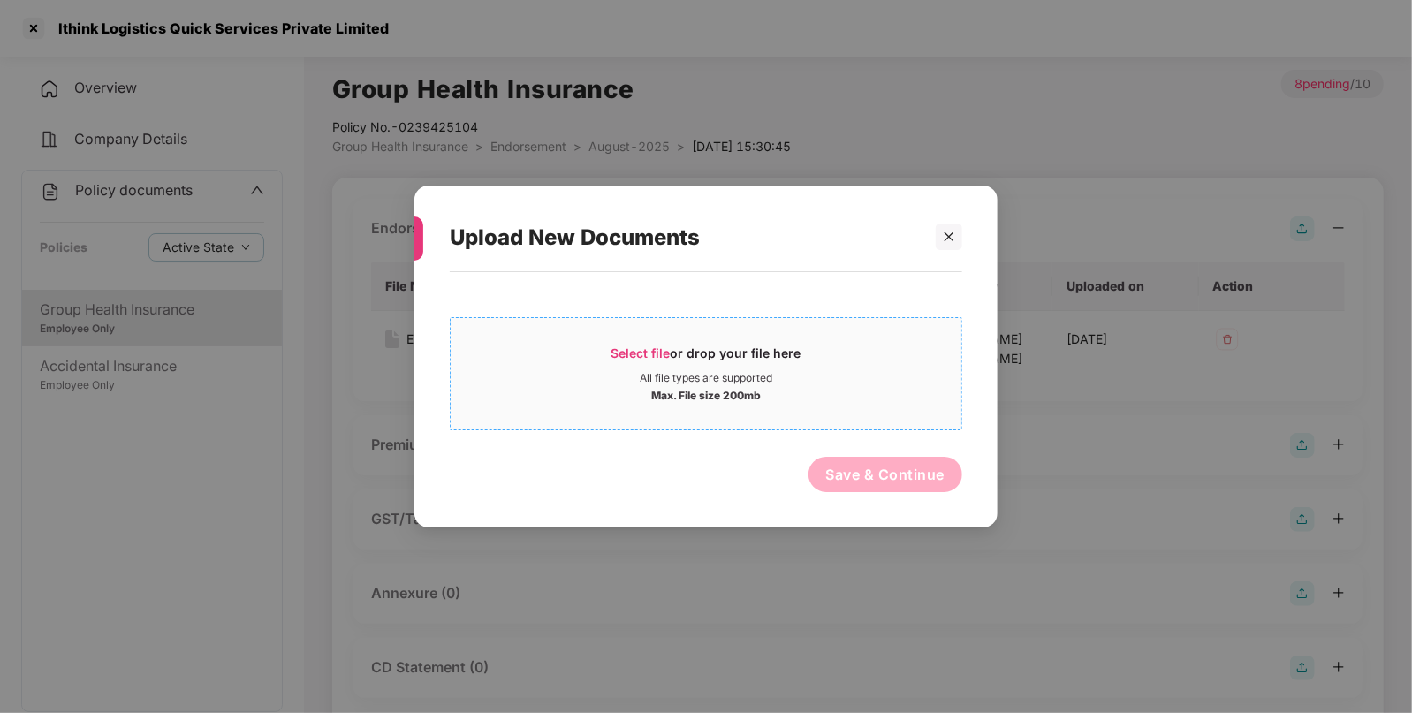
click at [743, 352] on div "Select file or drop your file here" at bounding box center [706, 358] width 190 height 27
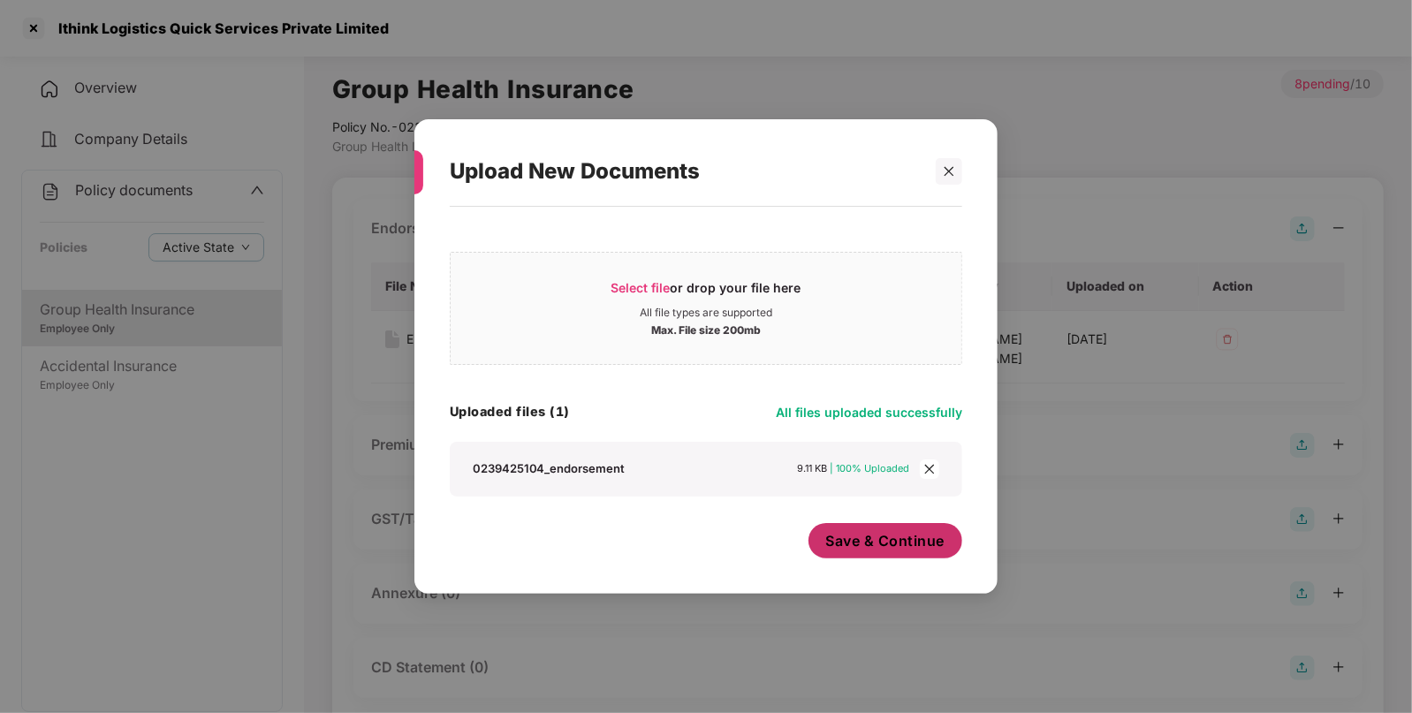
click at [831, 550] on span "Save & Continue" at bounding box center [885, 540] width 119 height 19
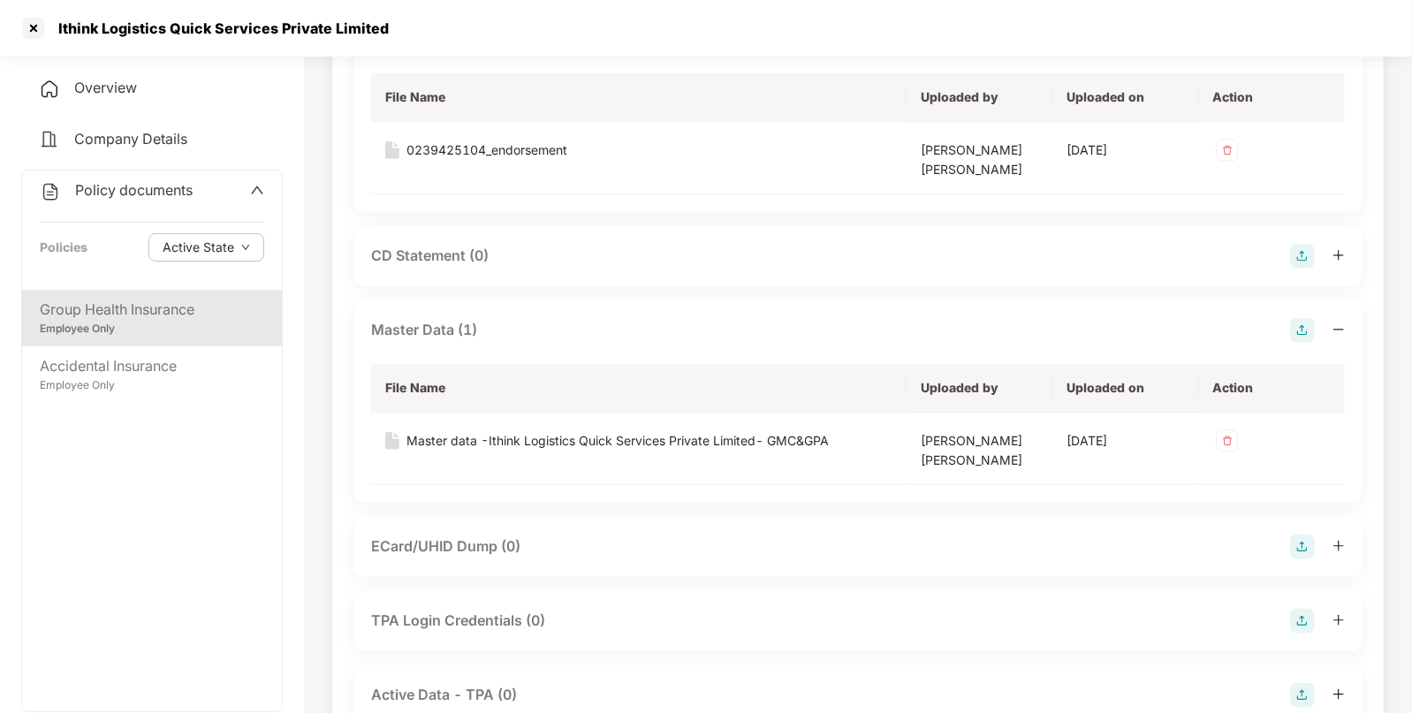
scroll to position [695, 0]
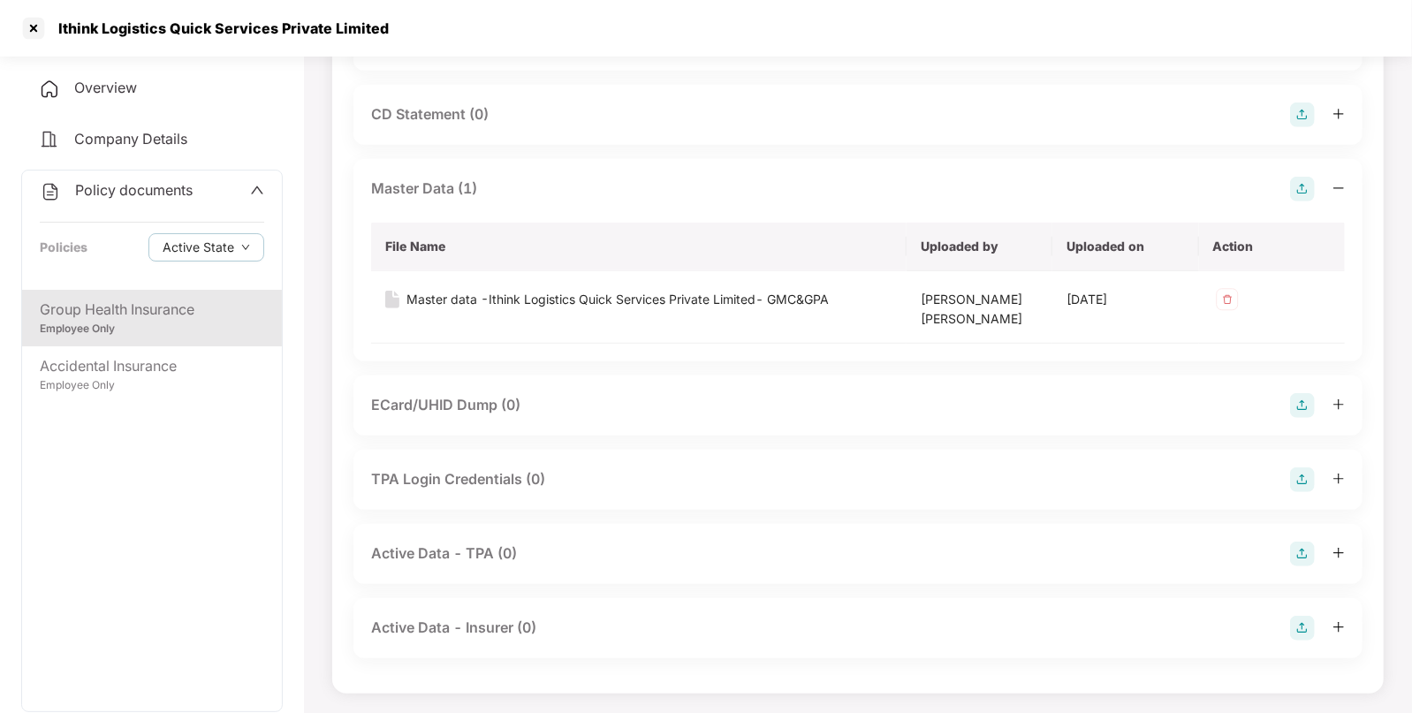
click at [193, 193] on span "Policy documents" at bounding box center [133, 190] width 117 height 18
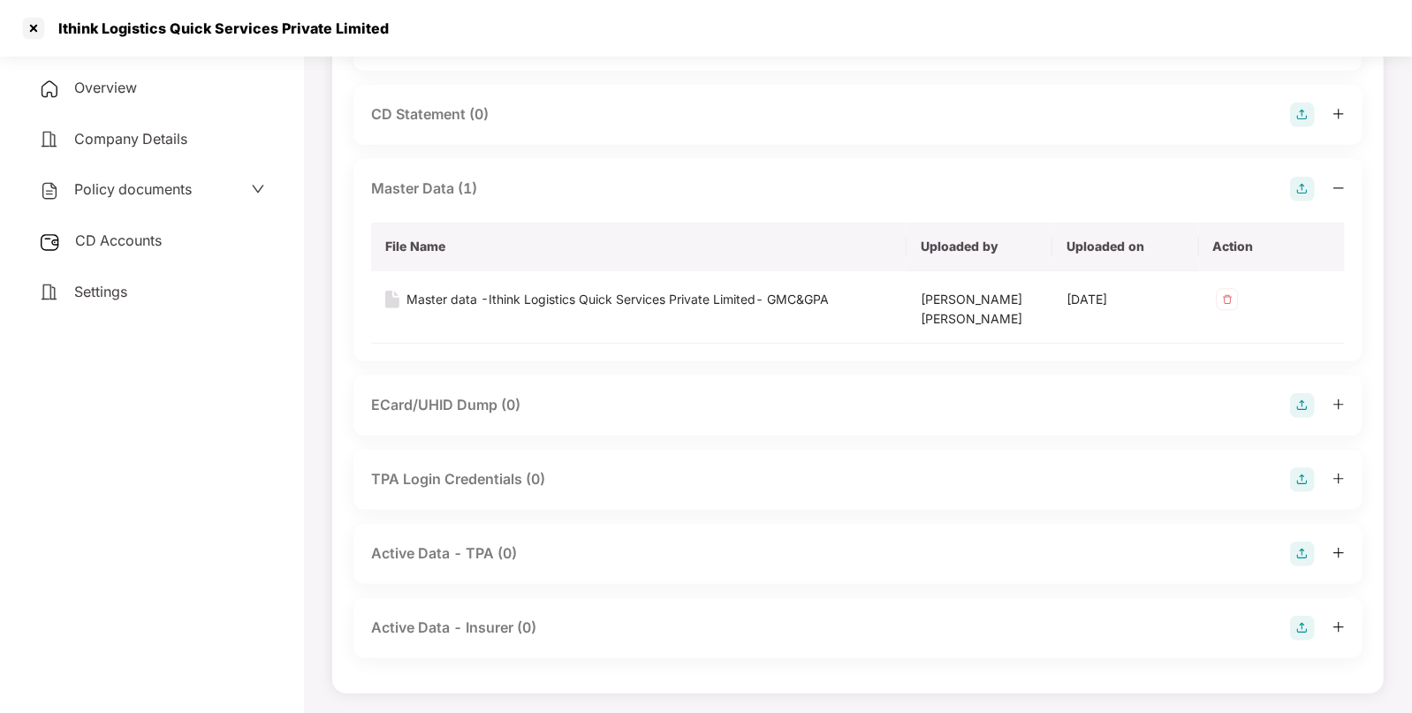
click at [202, 240] on div "CD Accounts" at bounding box center [151, 241] width 261 height 41
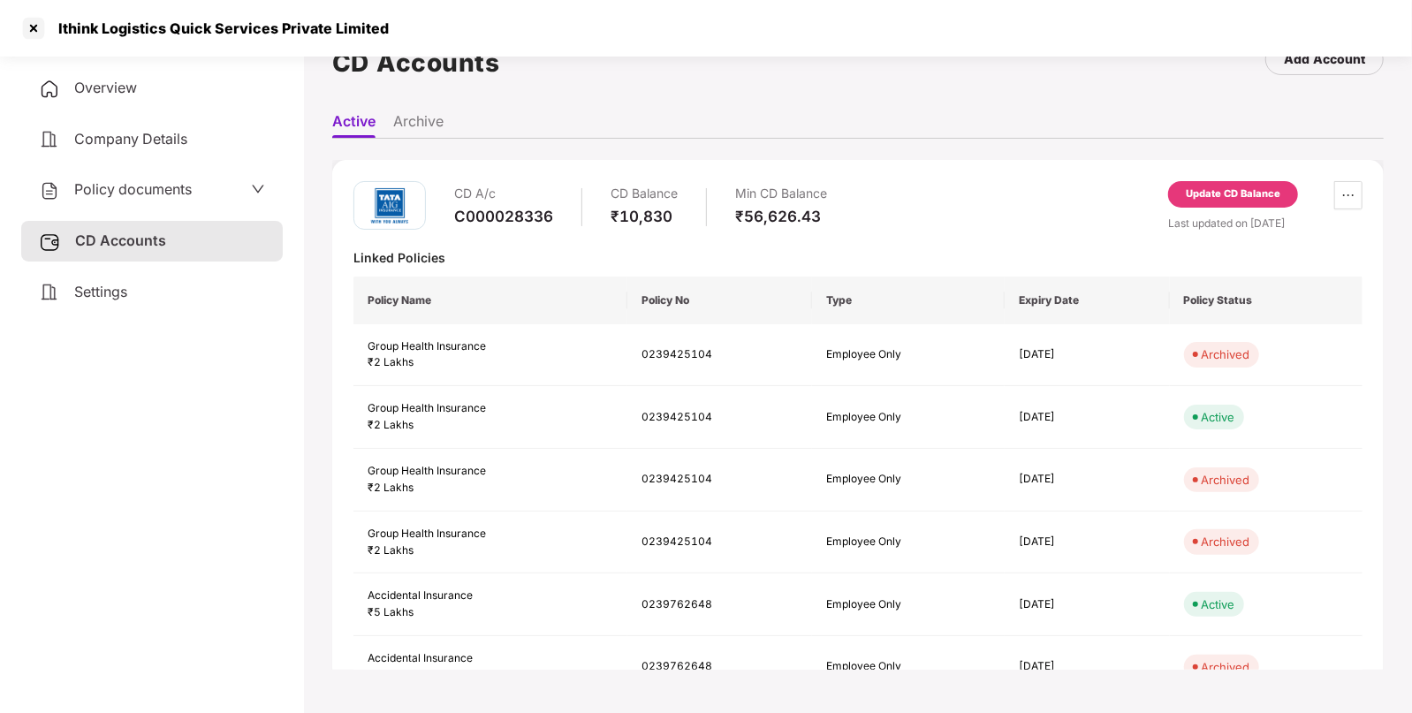
click at [1234, 189] on div "Update CD Balance" at bounding box center [1233, 194] width 95 height 16
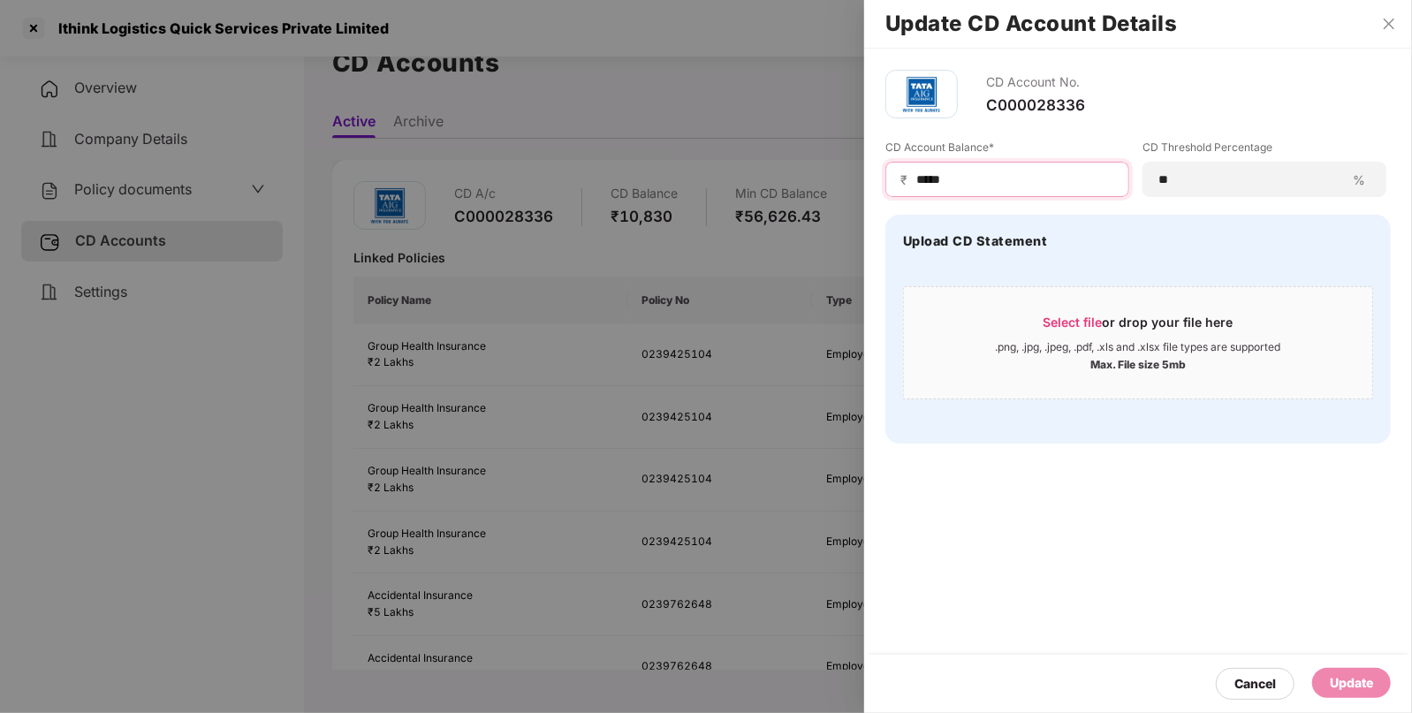
click at [988, 172] on input "*****" at bounding box center [1014, 179] width 200 height 19
type input "*"
type input "****"
click at [1352, 685] on div "Update" at bounding box center [1351, 682] width 43 height 19
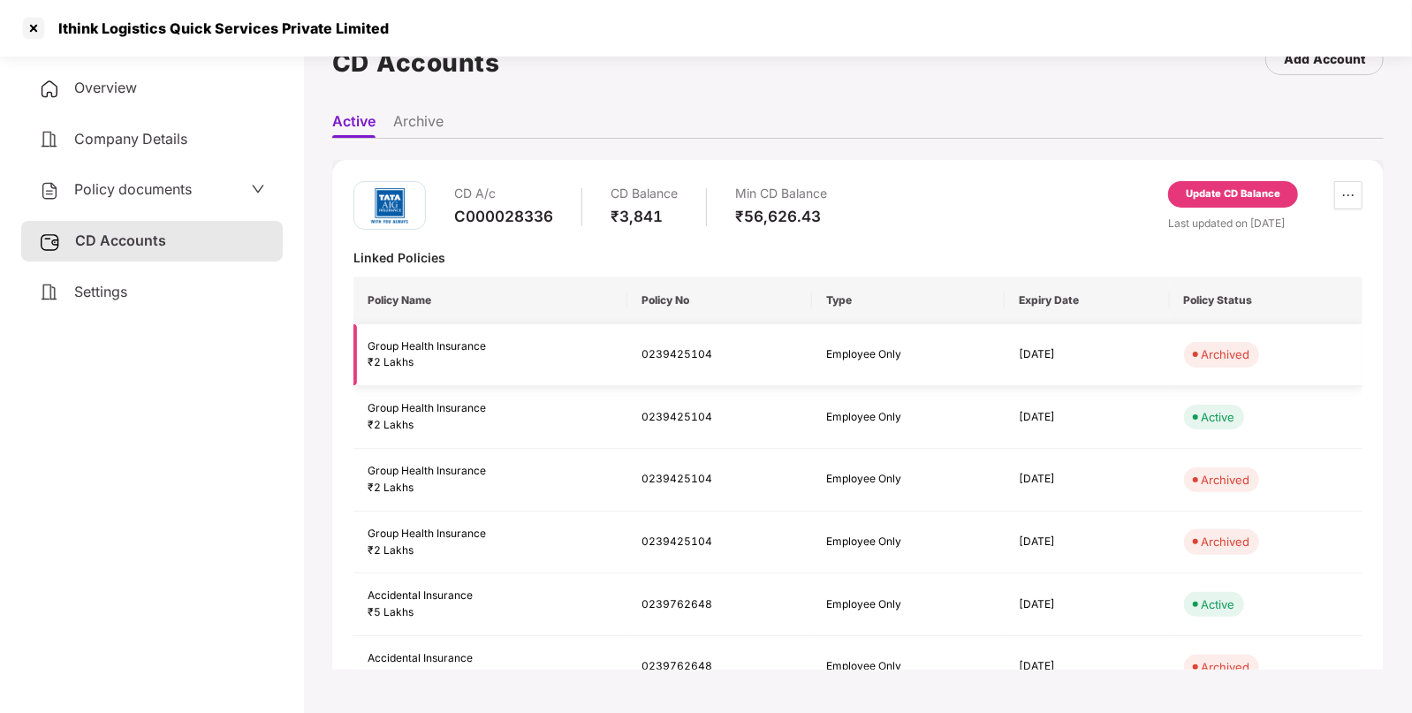
scroll to position [0, 0]
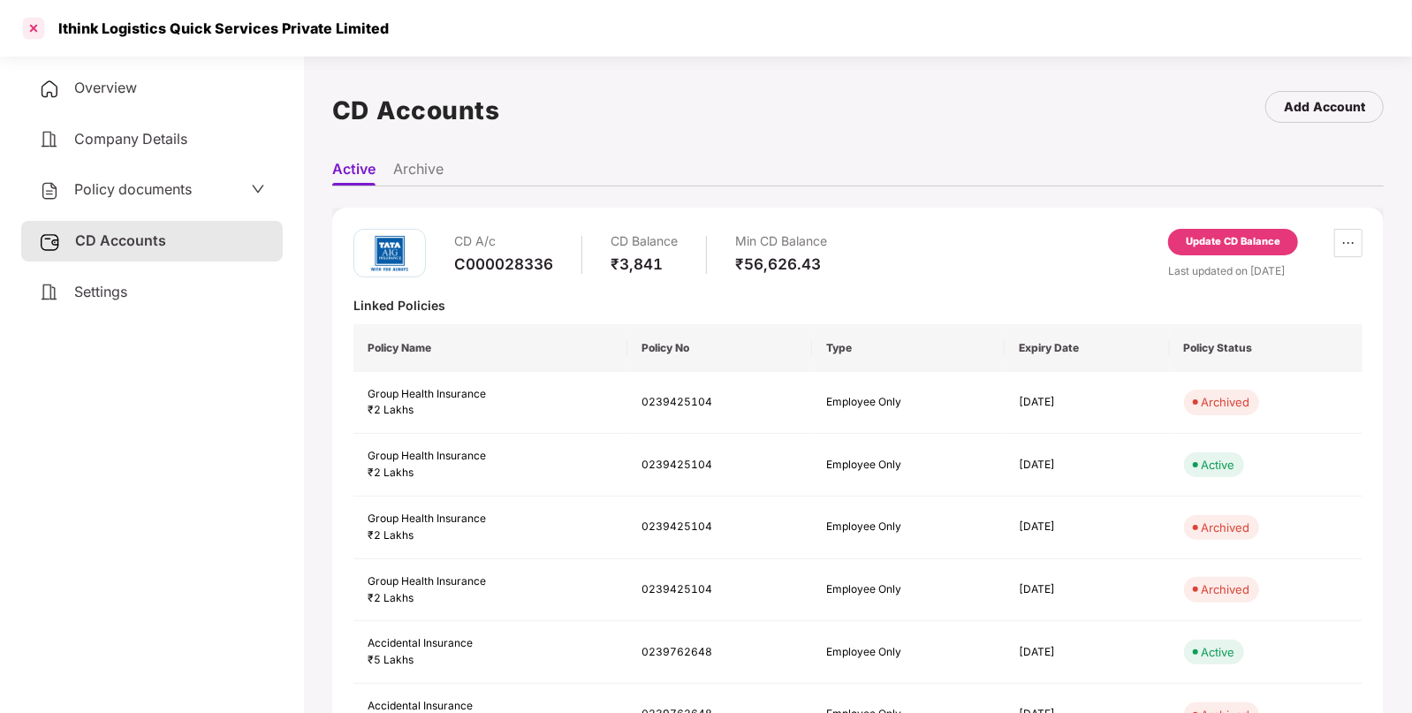
click at [31, 26] on div at bounding box center [33, 28] width 28 height 28
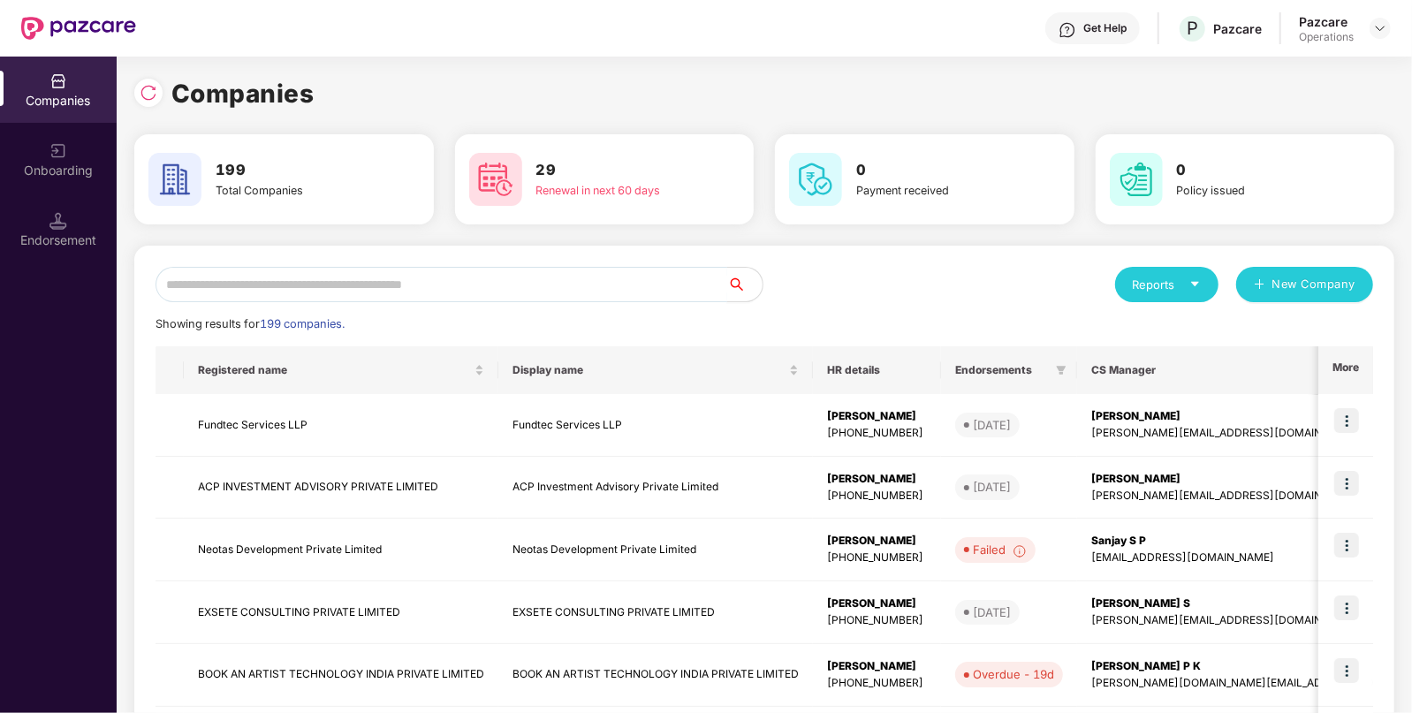
click at [281, 286] on input "text" at bounding box center [441, 284] width 572 height 35
paste input "**********"
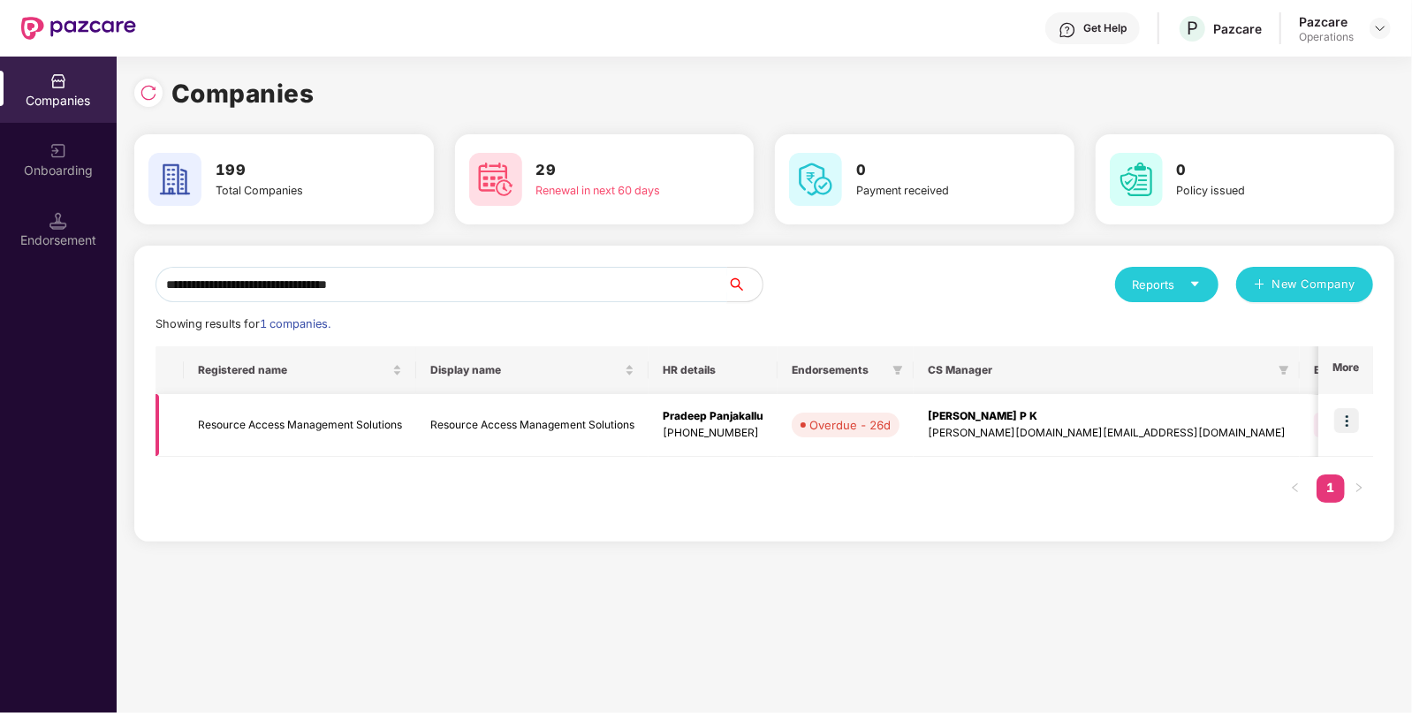
type input "**********"
click at [291, 428] on td "Resource Access Management Solutions" at bounding box center [300, 425] width 232 height 63
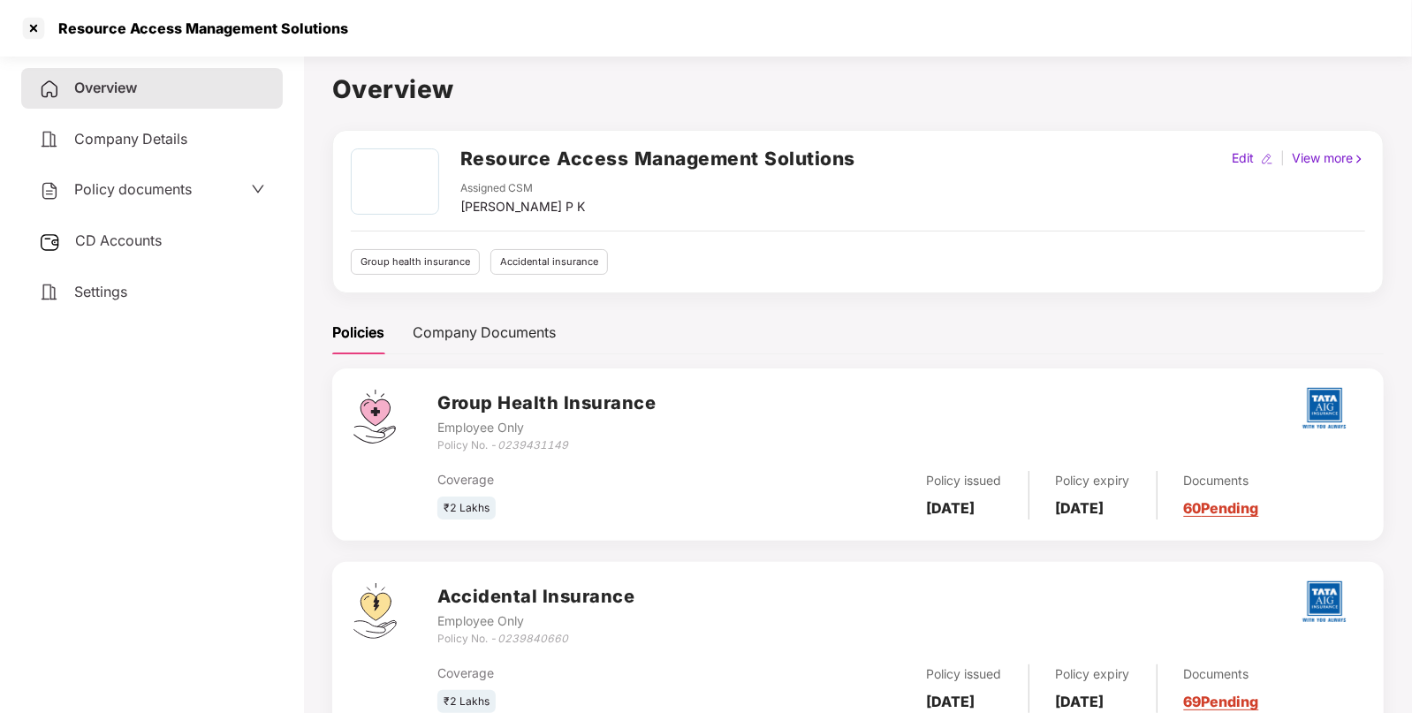
click at [186, 196] on span "Policy documents" at bounding box center [132, 189] width 117 height 18
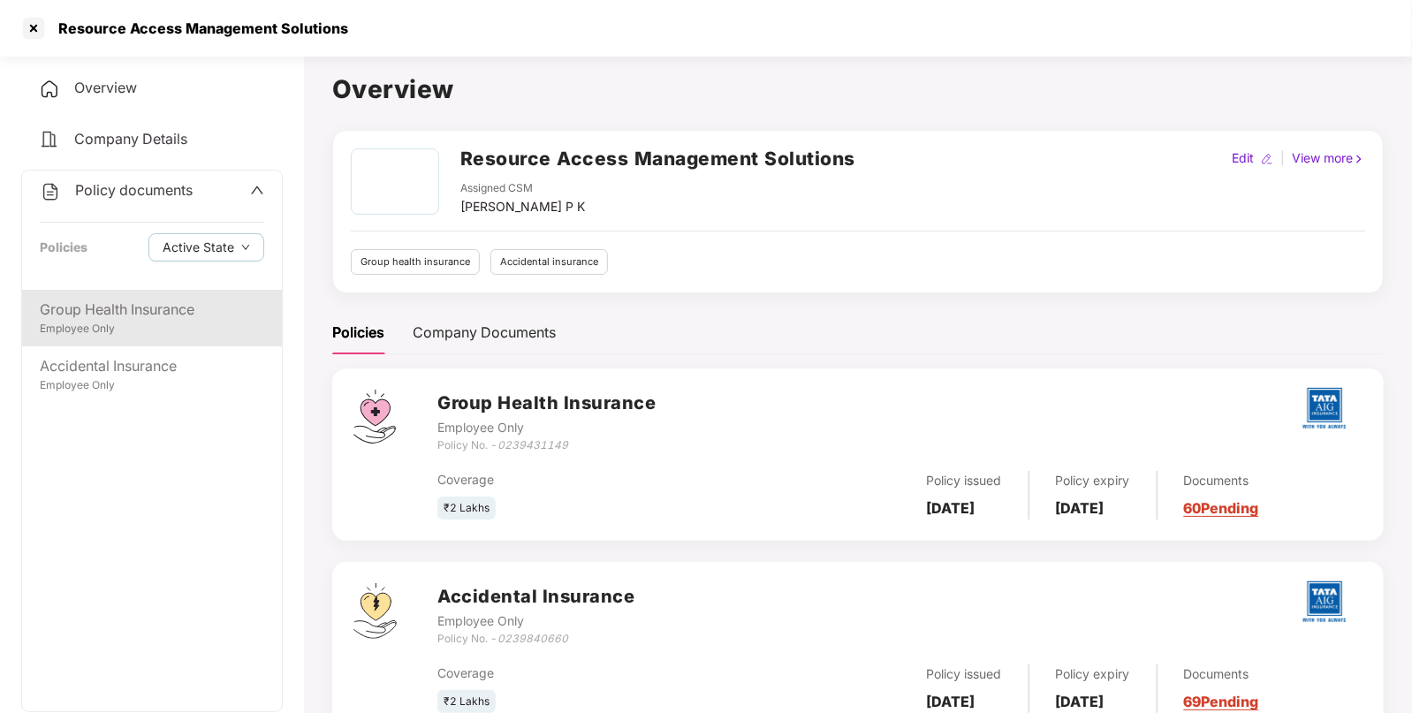
click at [178, 305] on div "Group Health Insurance" at bounding box center [152, 310] width 224 height 22
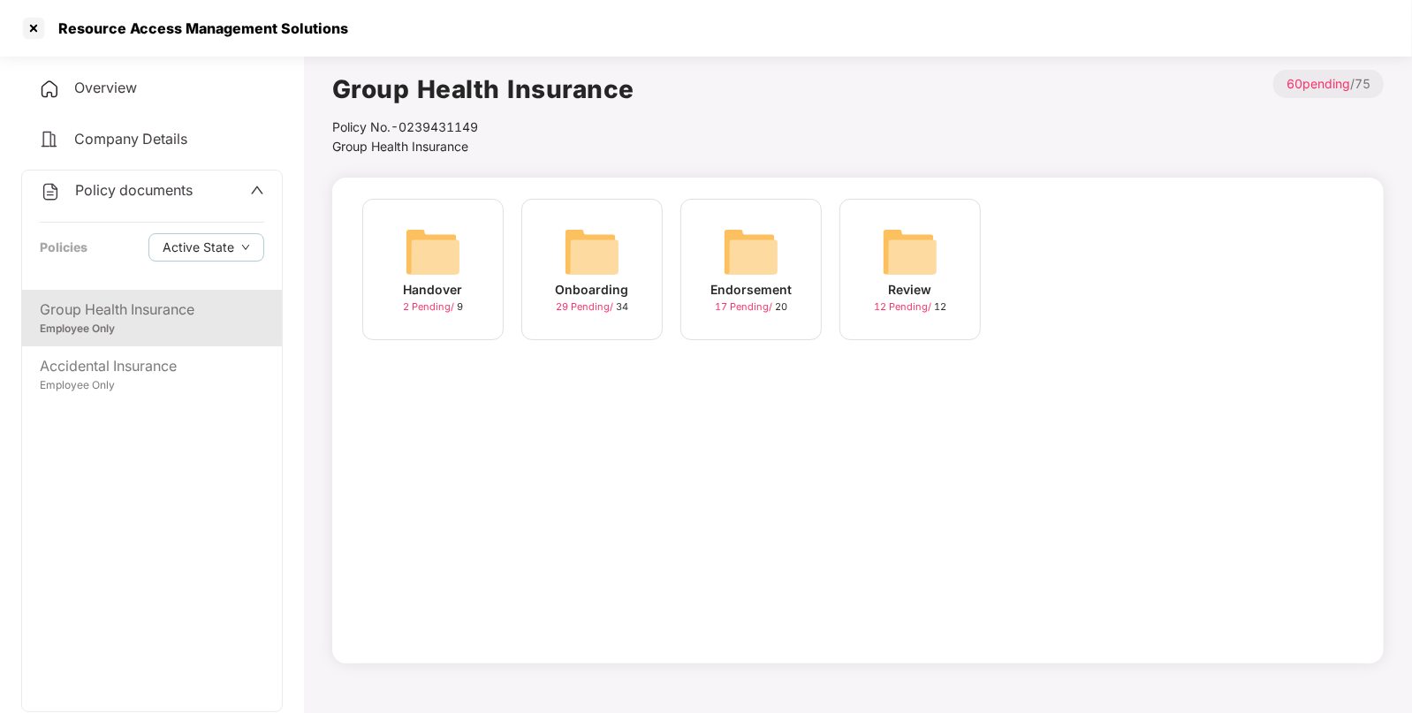
click at [755, 251] on img at bounding box center [751, 251] width 57 height 57
click at [923, 250] on img at bounding box center [910, 251] width 57 height 57
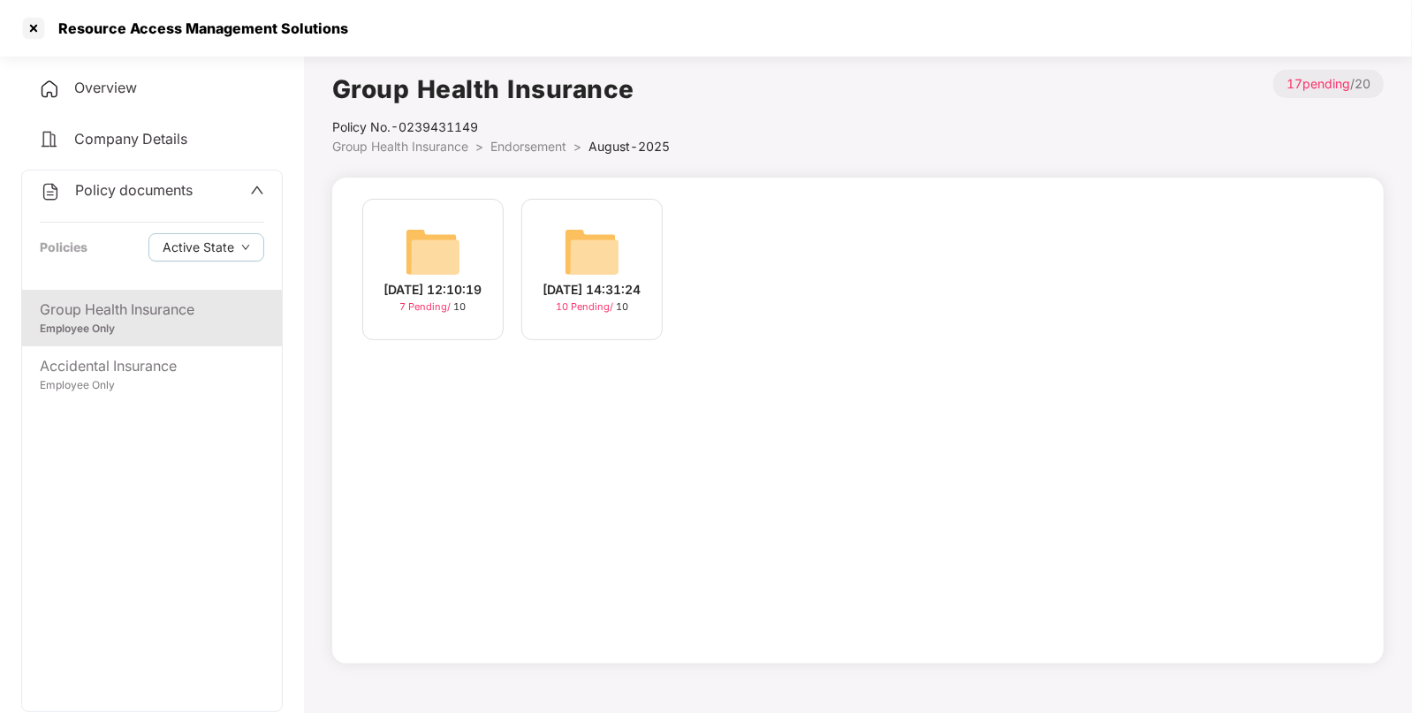
click at [586, 225] on img at bounding box center [592, 251] width 57 height 57
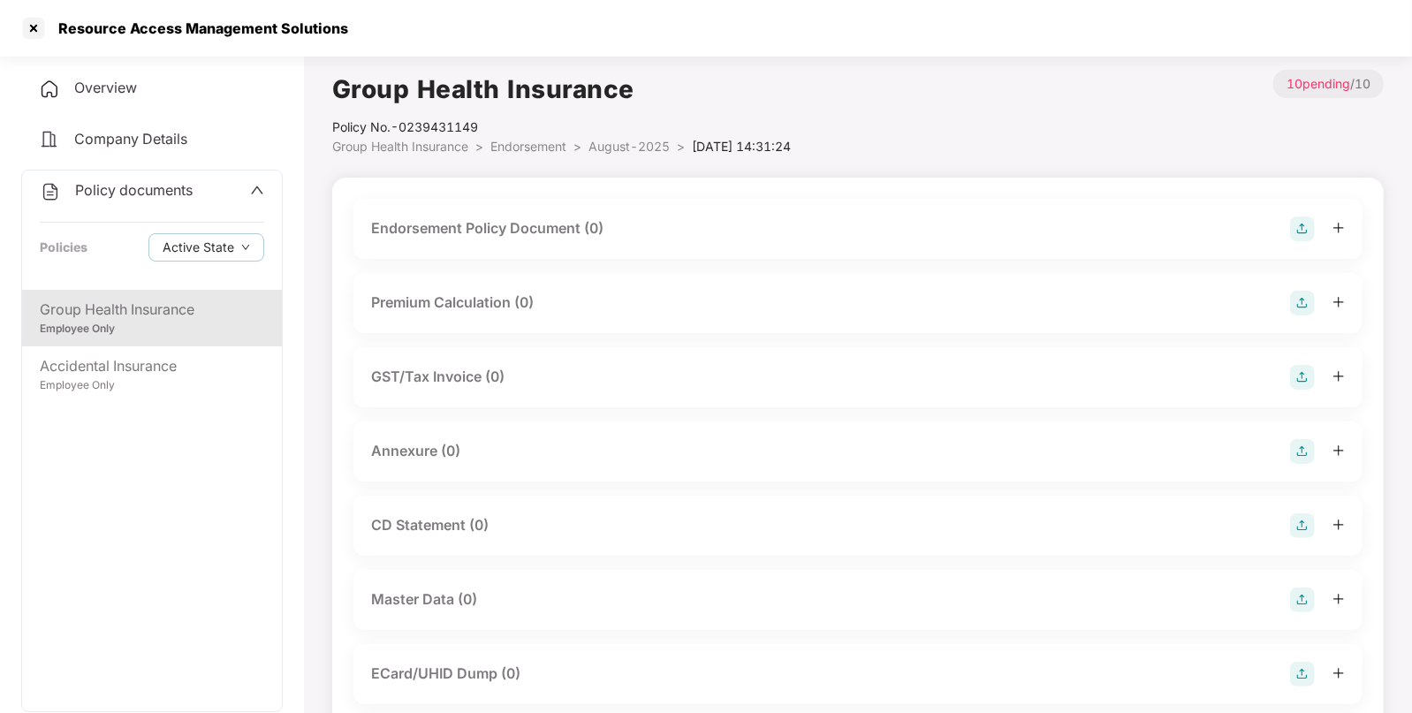
click at [1294, 231] on img at bounding box center [1302, 228] width 25 height 25
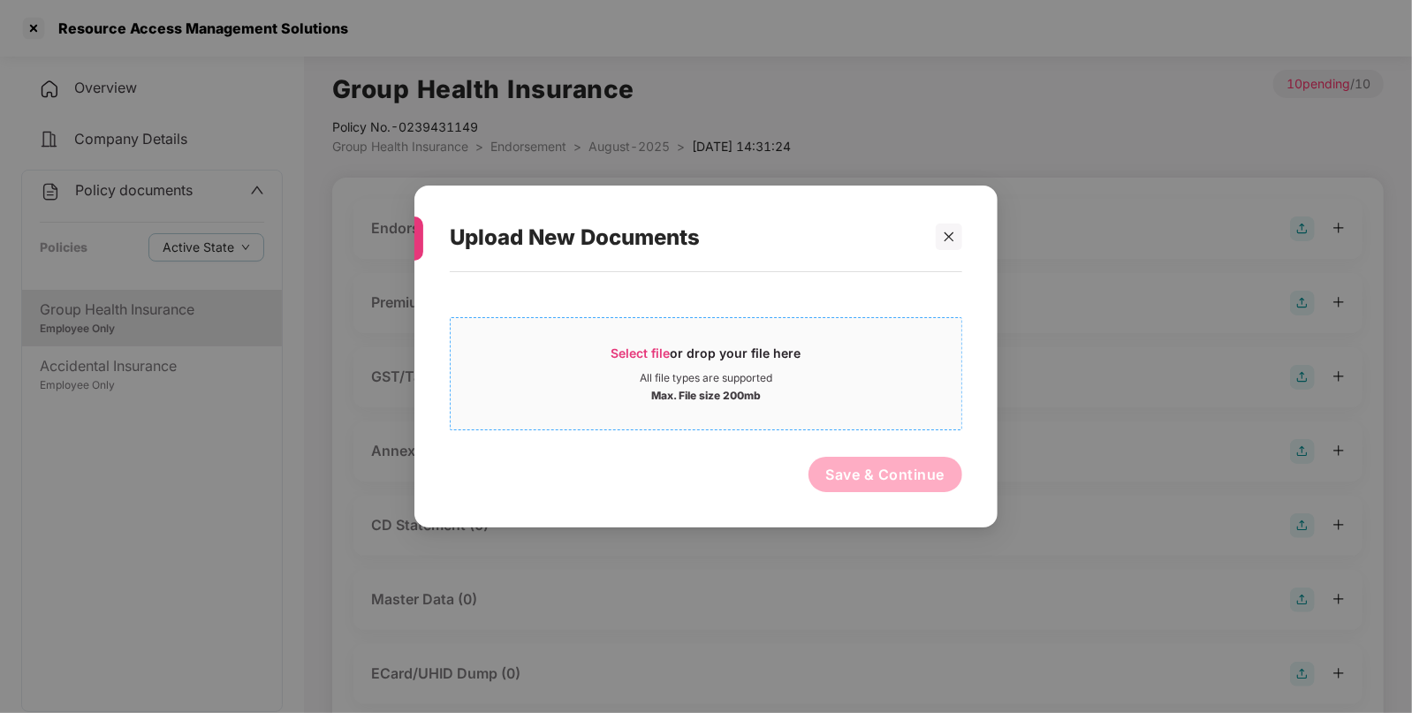
click at [794, 361] on div "Select file or drop your file here" at bounding box center [706, 358] width 190 height 27
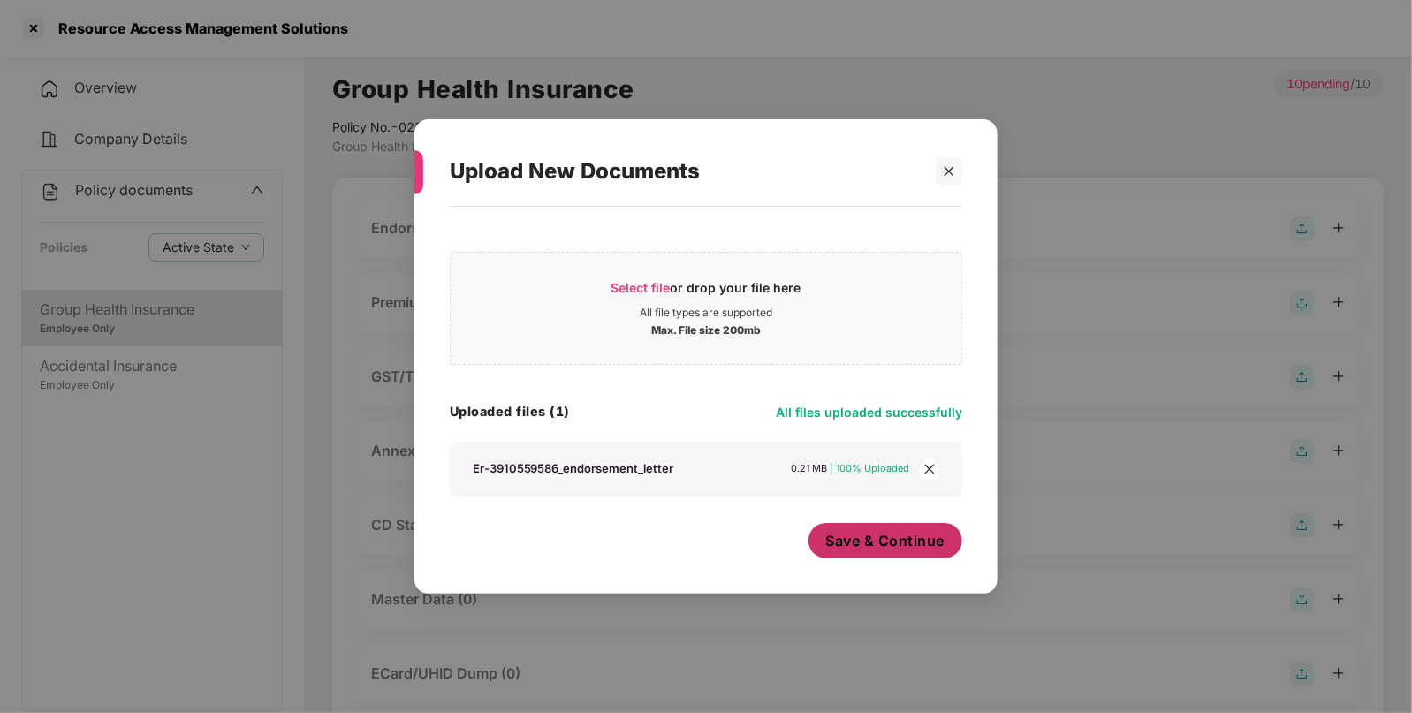
click at [883, 548] on span "Save & Continue" at bounding box center [885, 540] width 119 height 19
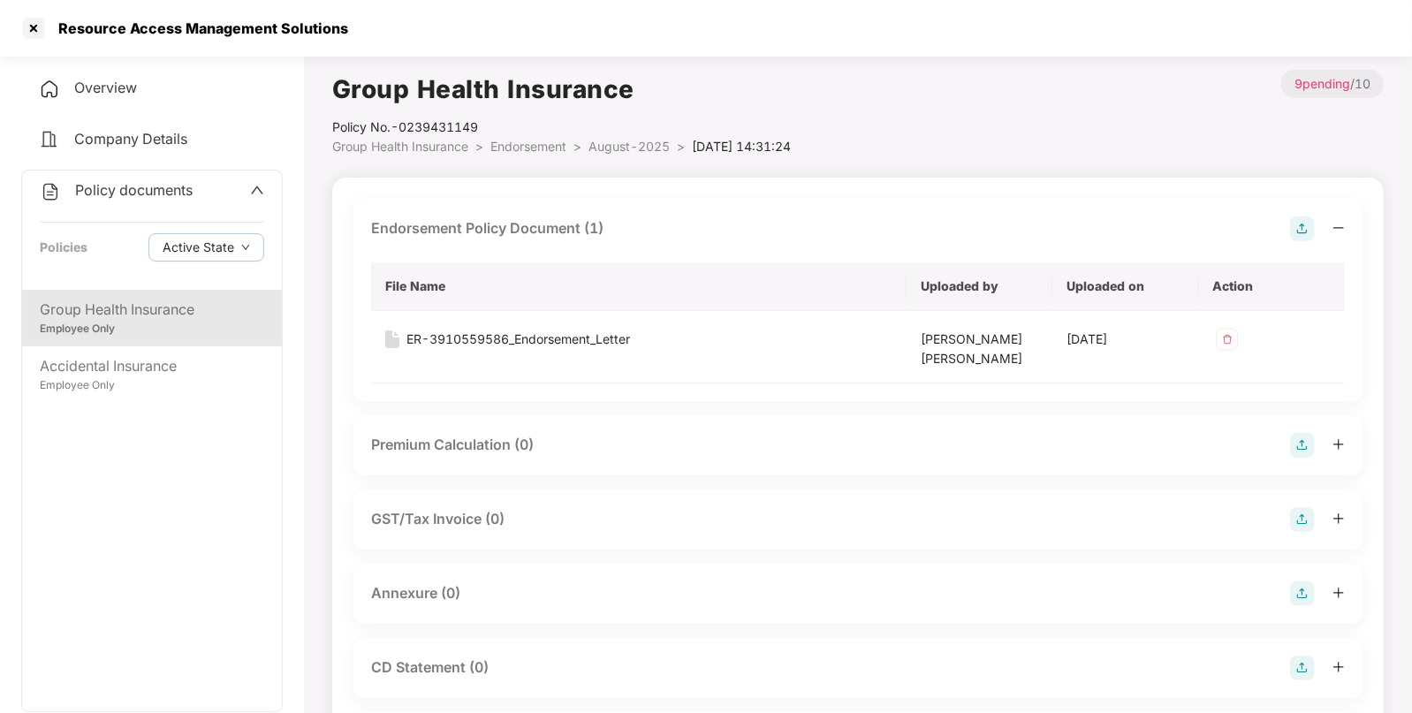
click at [1296, 596] on img at bounding box center [1302, 593] width 25 height 25
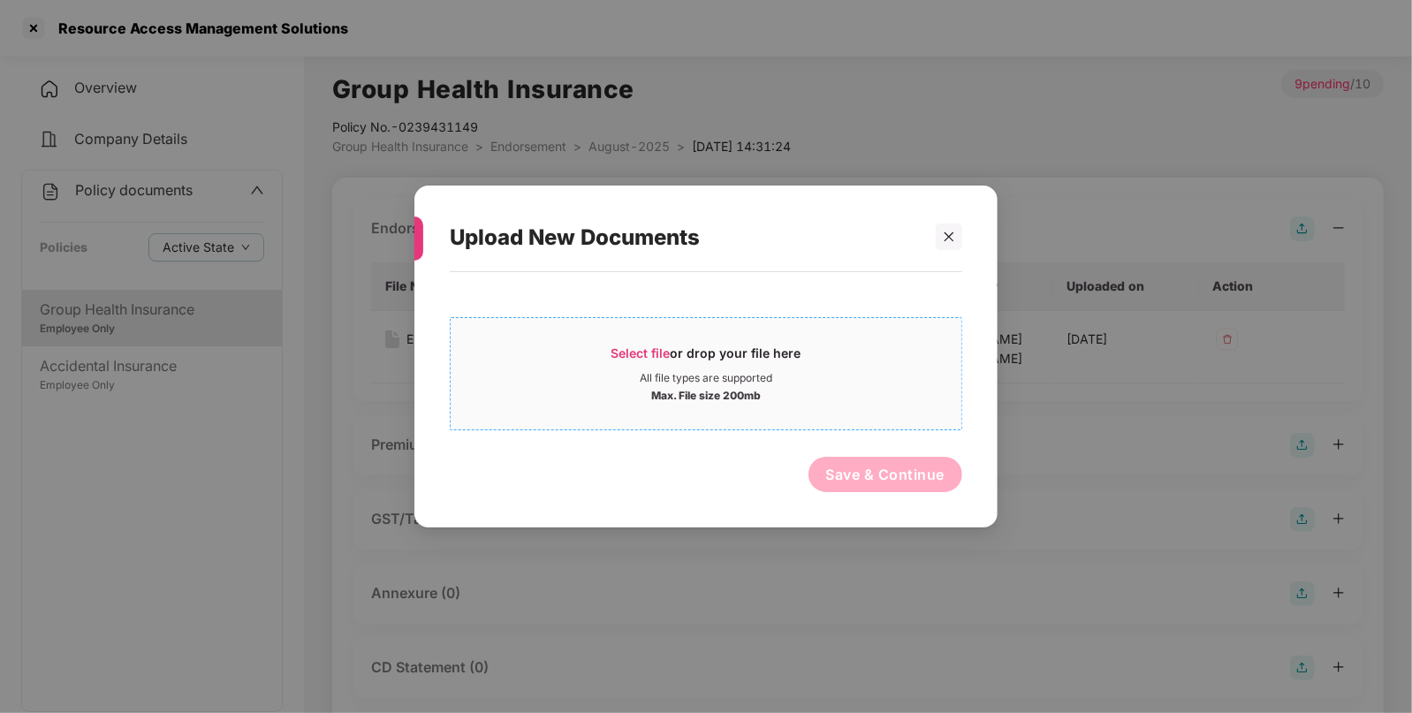
click at [786, 398] on div "Max. File size 200mb" at bounding box center [706, 394] width 511 height 18
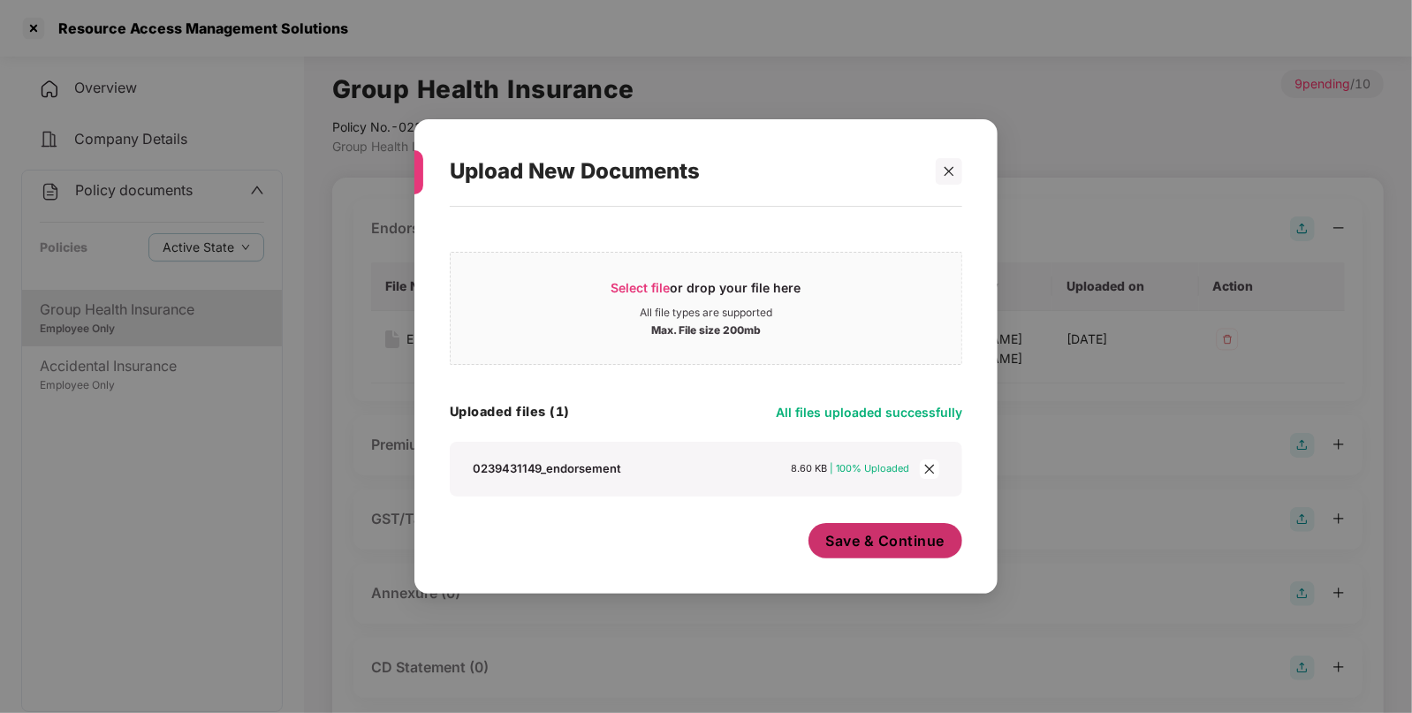
click at [848, 543] on span "Save & Continue" at bounding box center [885, 540] width 119 height 19
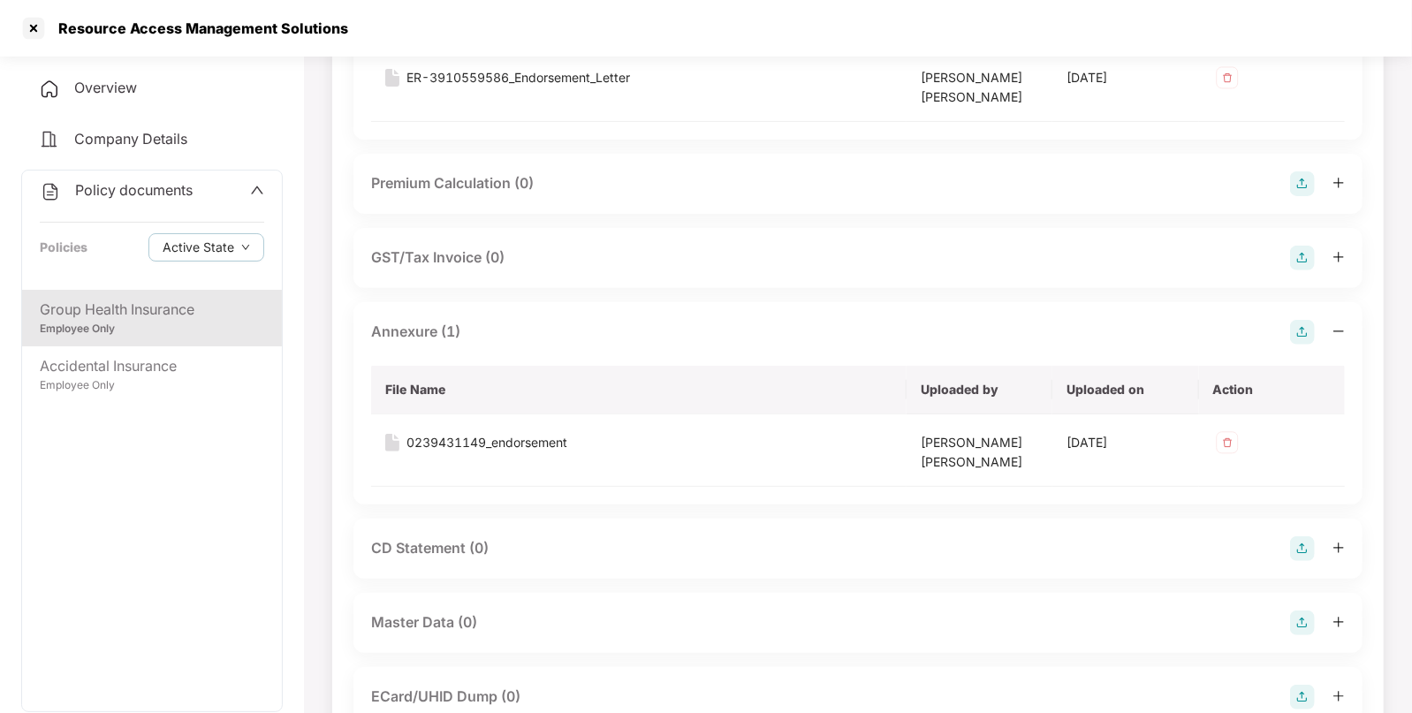
scroll to position [262, 0]
click at [1297, 618] on img at bounding box center [1302, 622] width 25 height 25
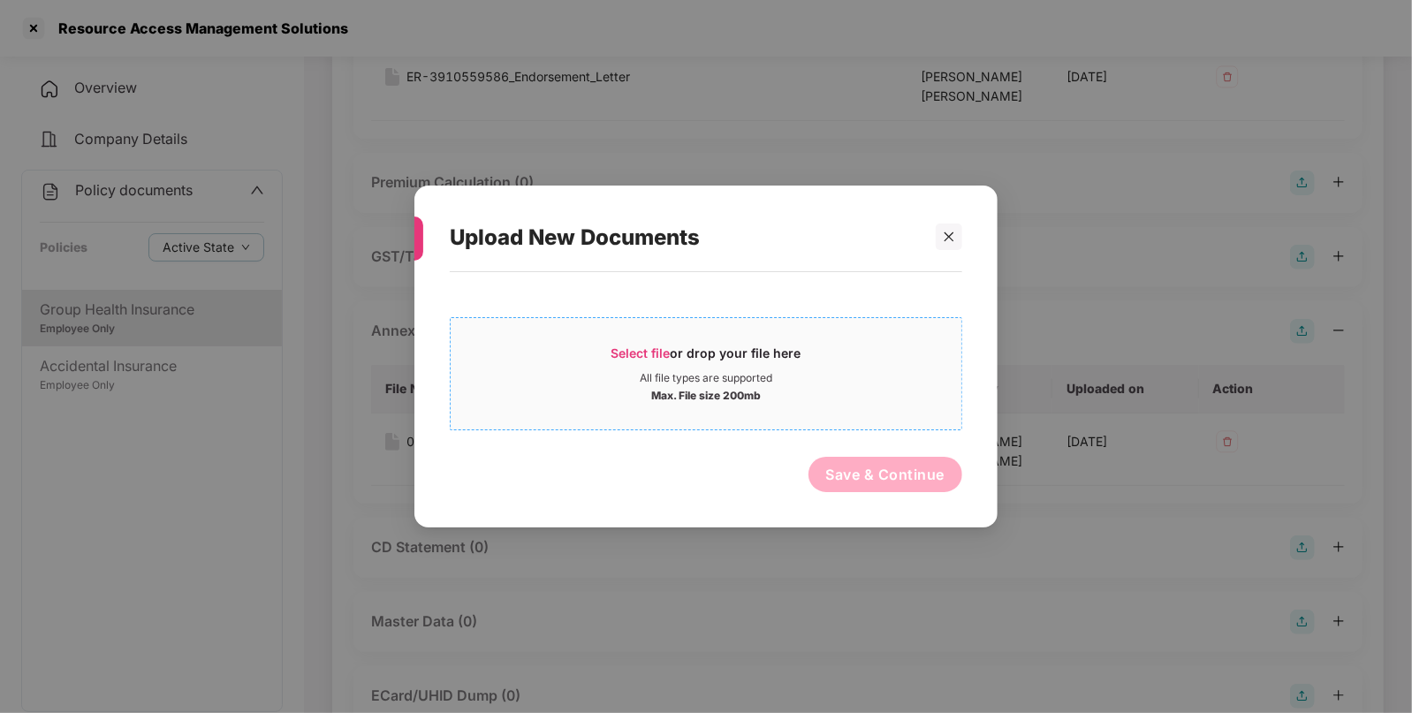
click at [852, 413] on span "Select file or drop your file here All file types are supported Max. File size …" at bounding box center [706, 373] width 511 height 85
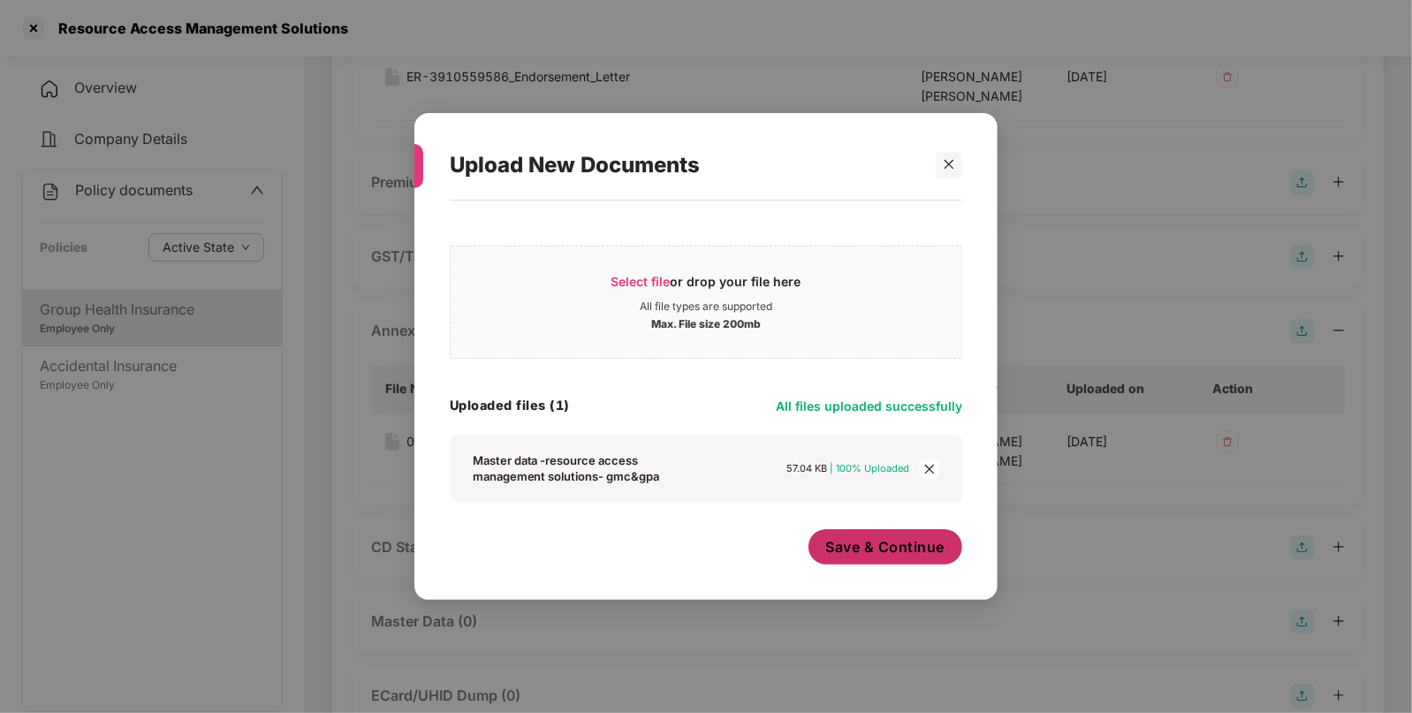
click at [887, 546] on span "Save & Continue" at bounding box center [885, 546] width 119 height 19
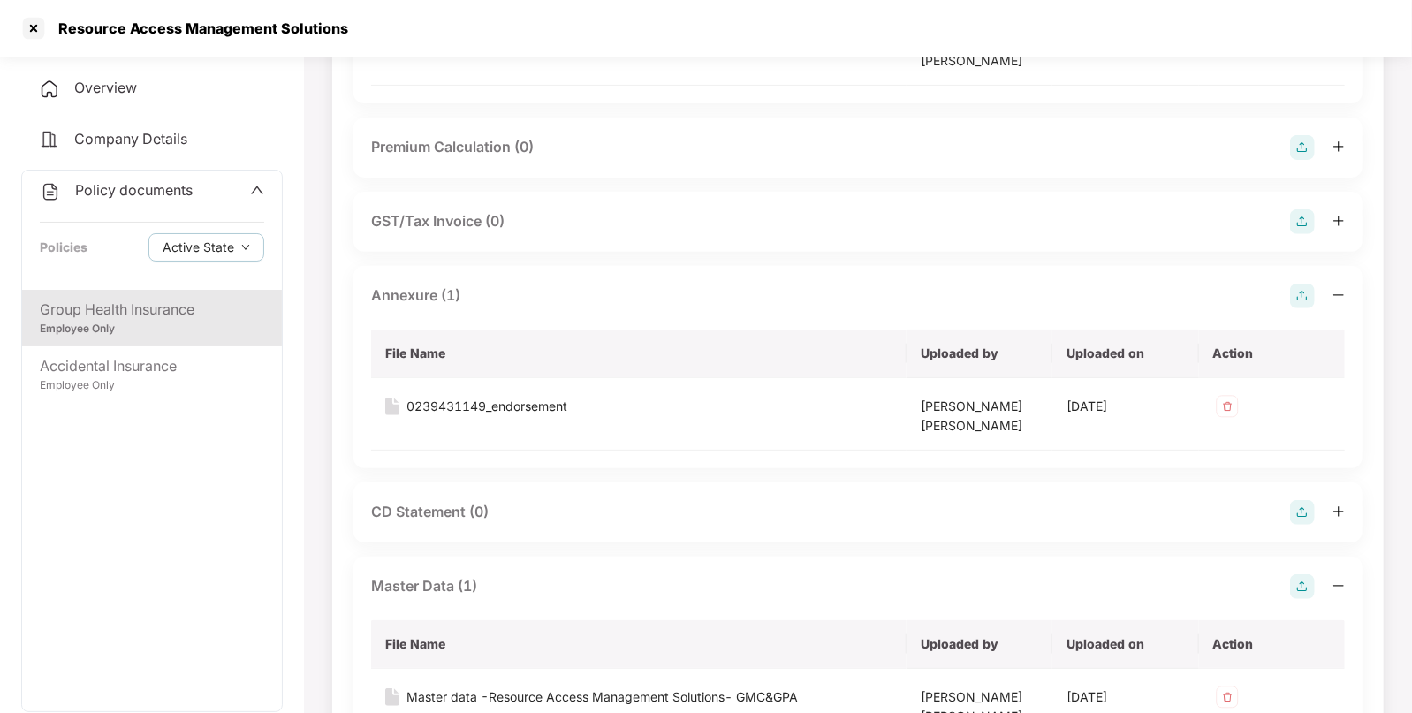
scroll to position [302, 0]
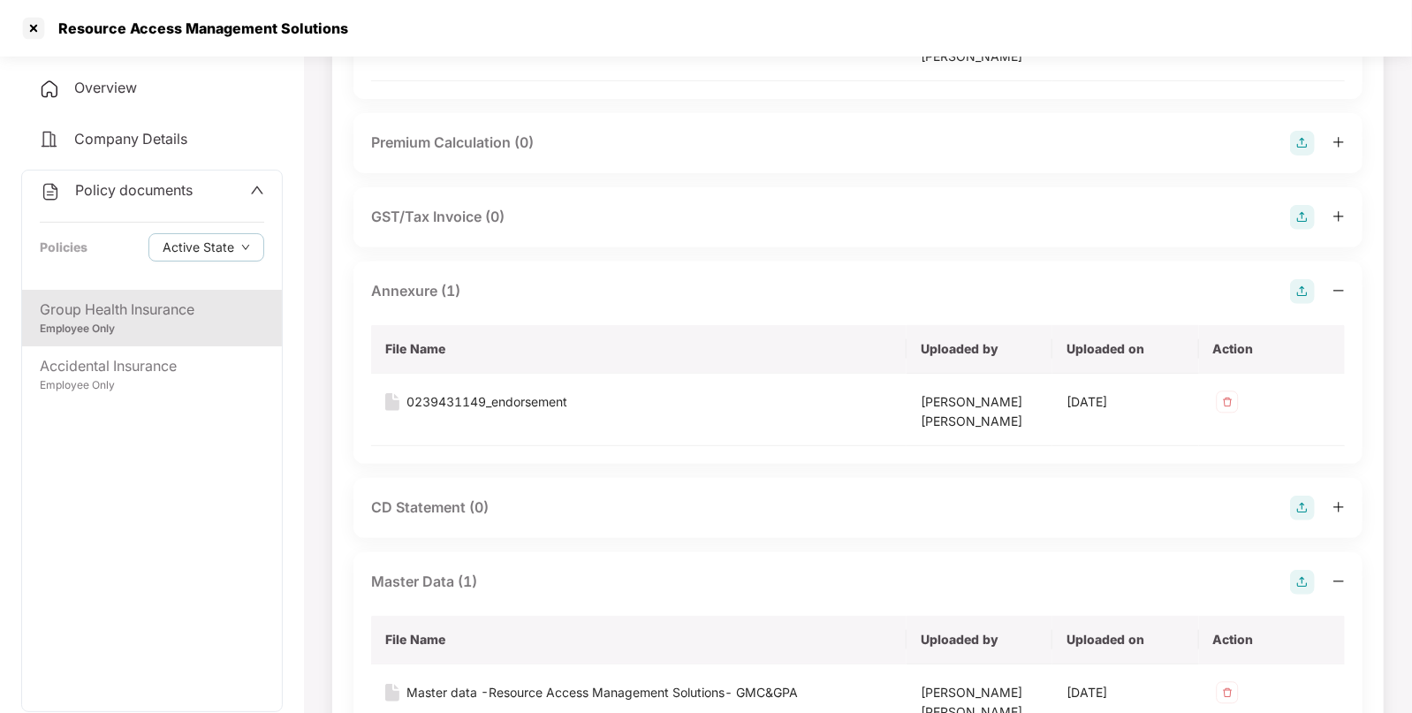
click at [134, 201] on div "Policy documents" at bounding box center [116, 190] width 153 height 23
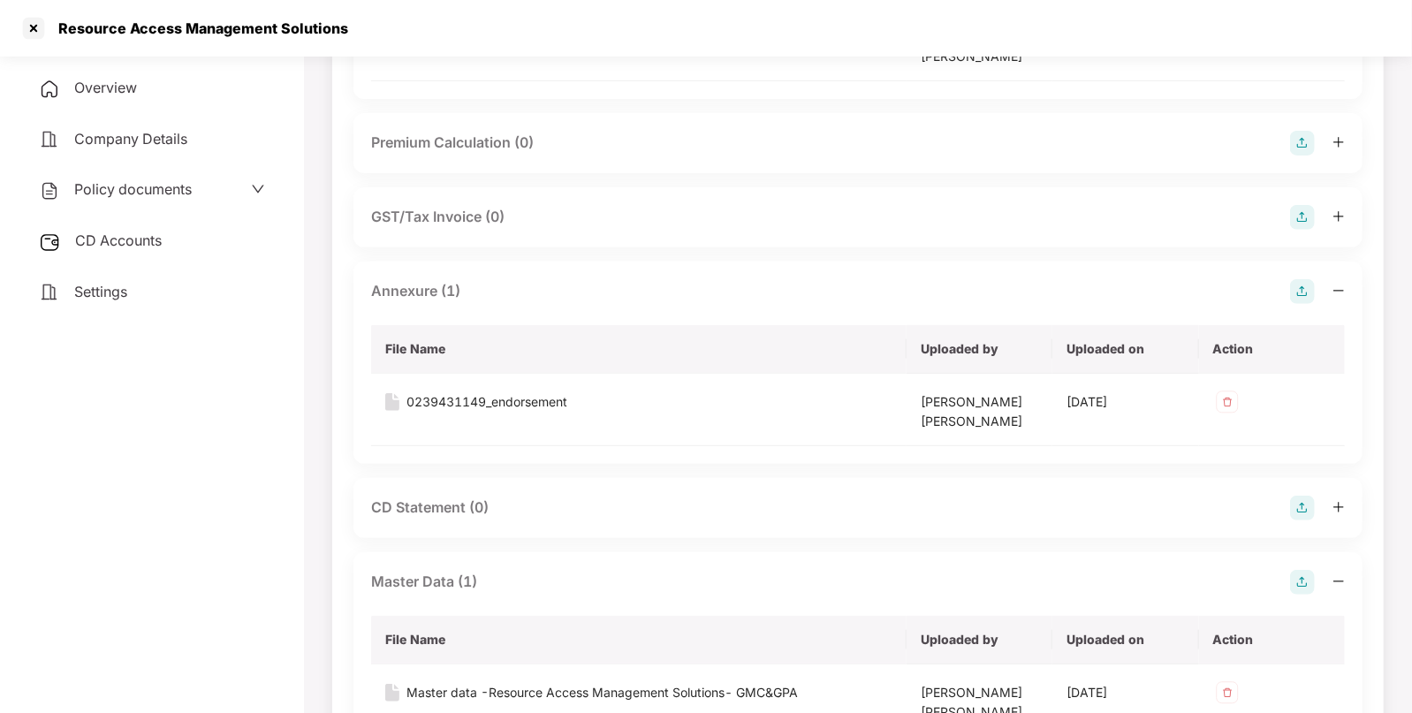
click at [140, 249] on span "CD Accounts" at bounding box center [118, 240] width 87 height 18
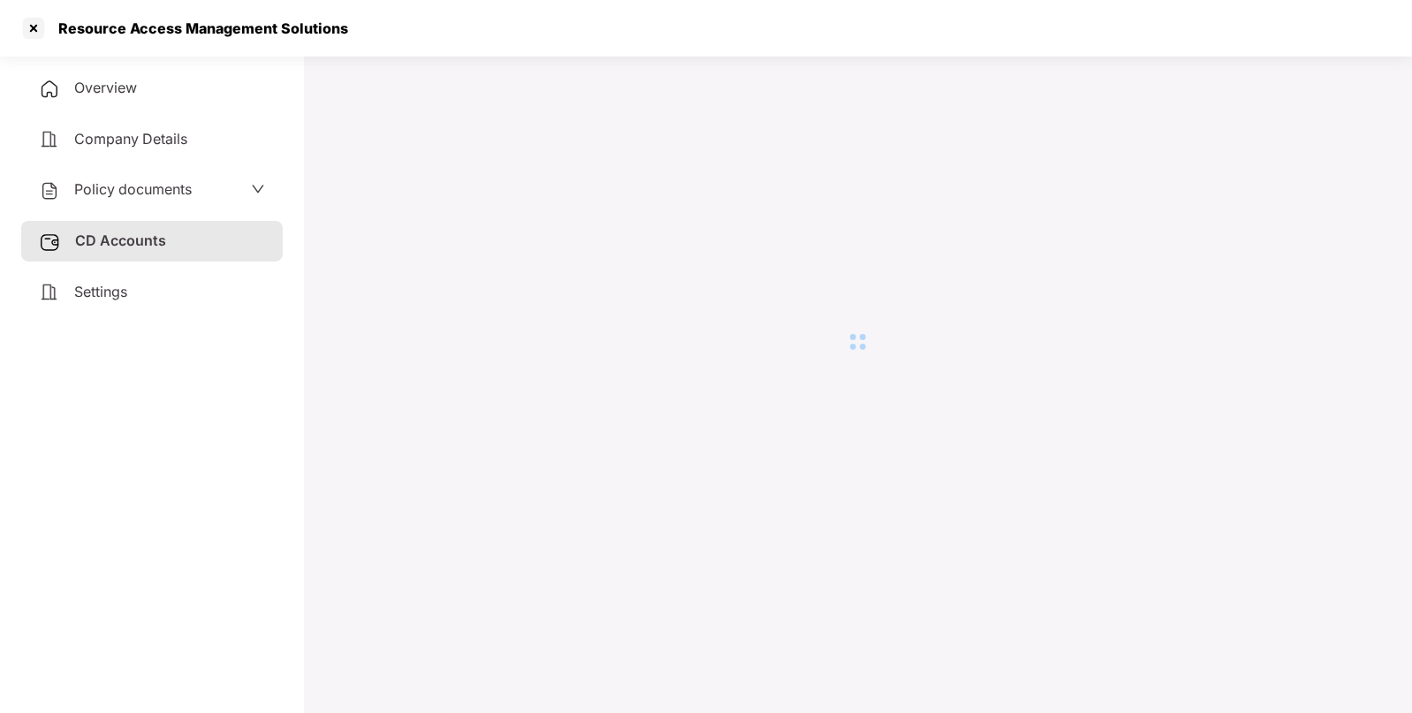
scroll to position [48, 0]
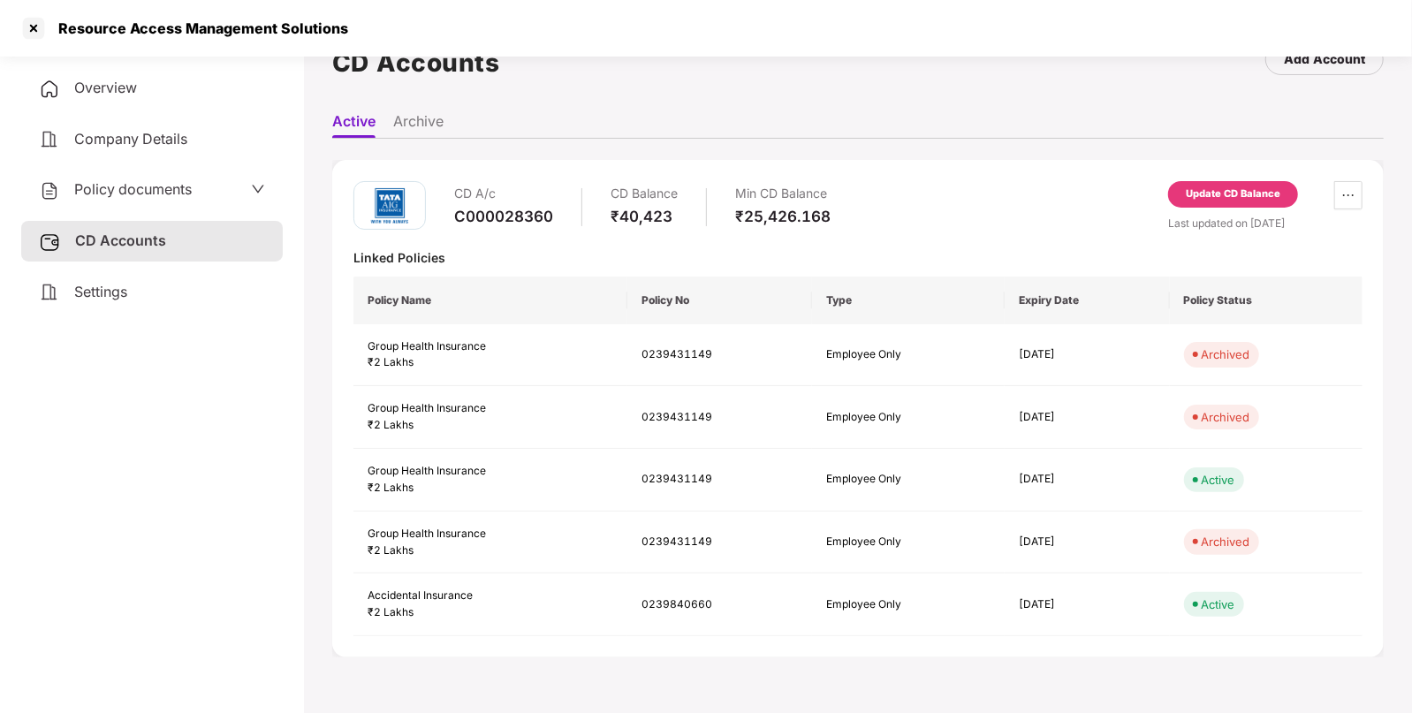
click at [1250, 193] on div "Update CD Balance" at bounding box center [1233, 194] width 95 height 16
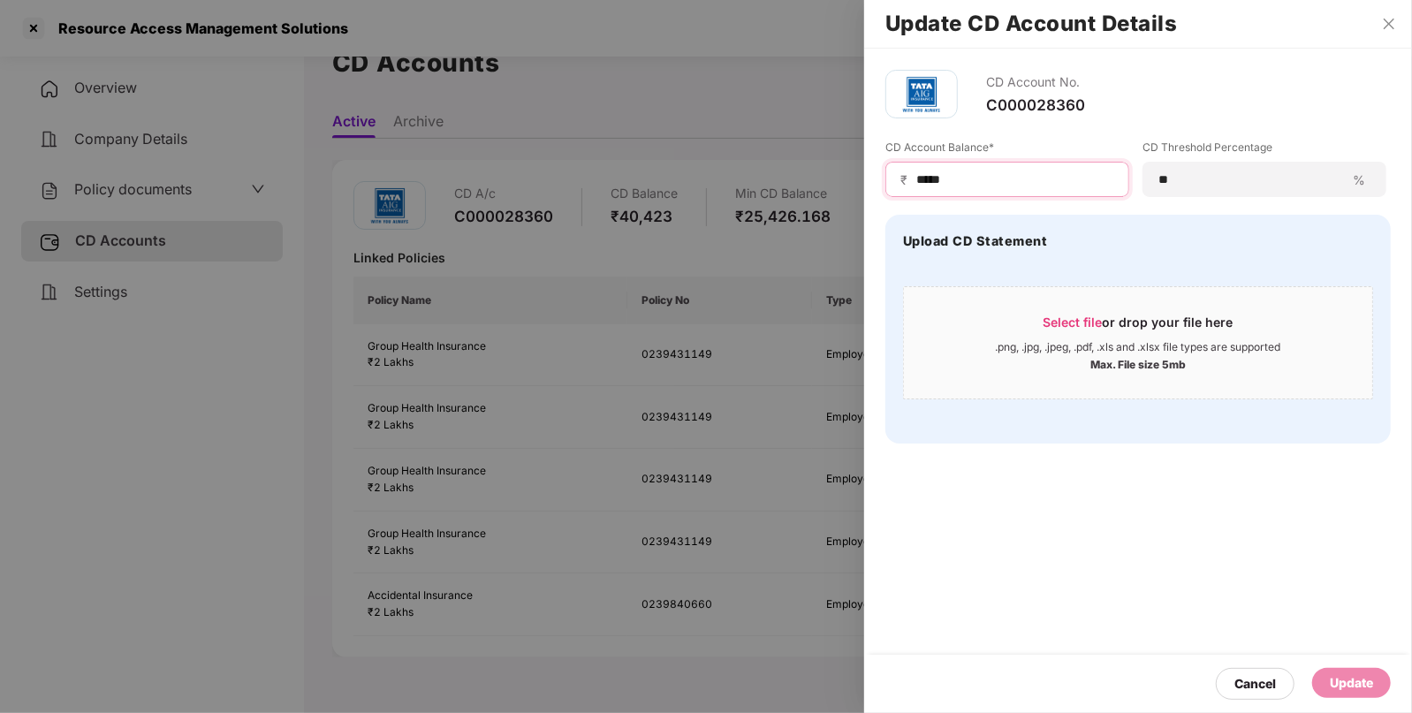
click at [1038, 173] on input "*****" at bounding box center [1014, 179] width 200 height 19
type input "*"
type input "*****"
click at [1352, 679] on div "Update" at bounding box center [1351, 682] width 43 height 19
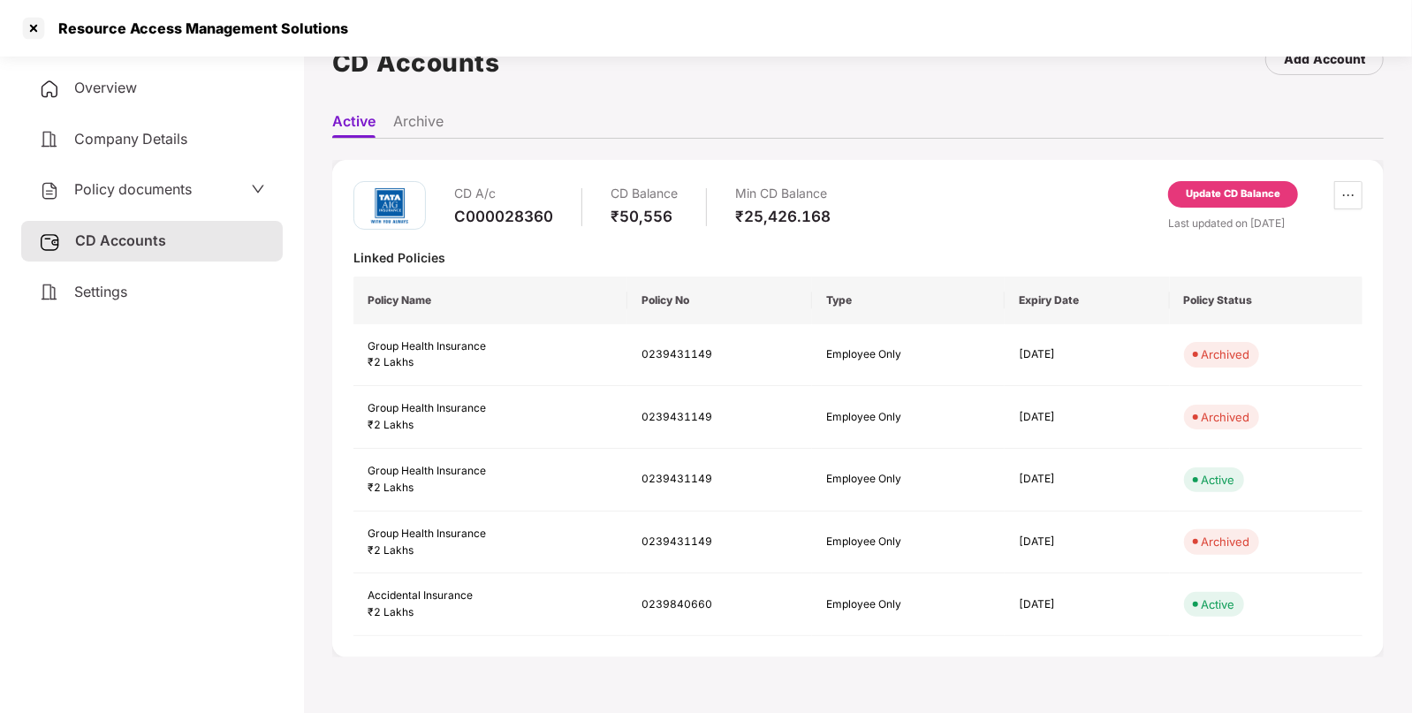
scroll to position [0, 0]
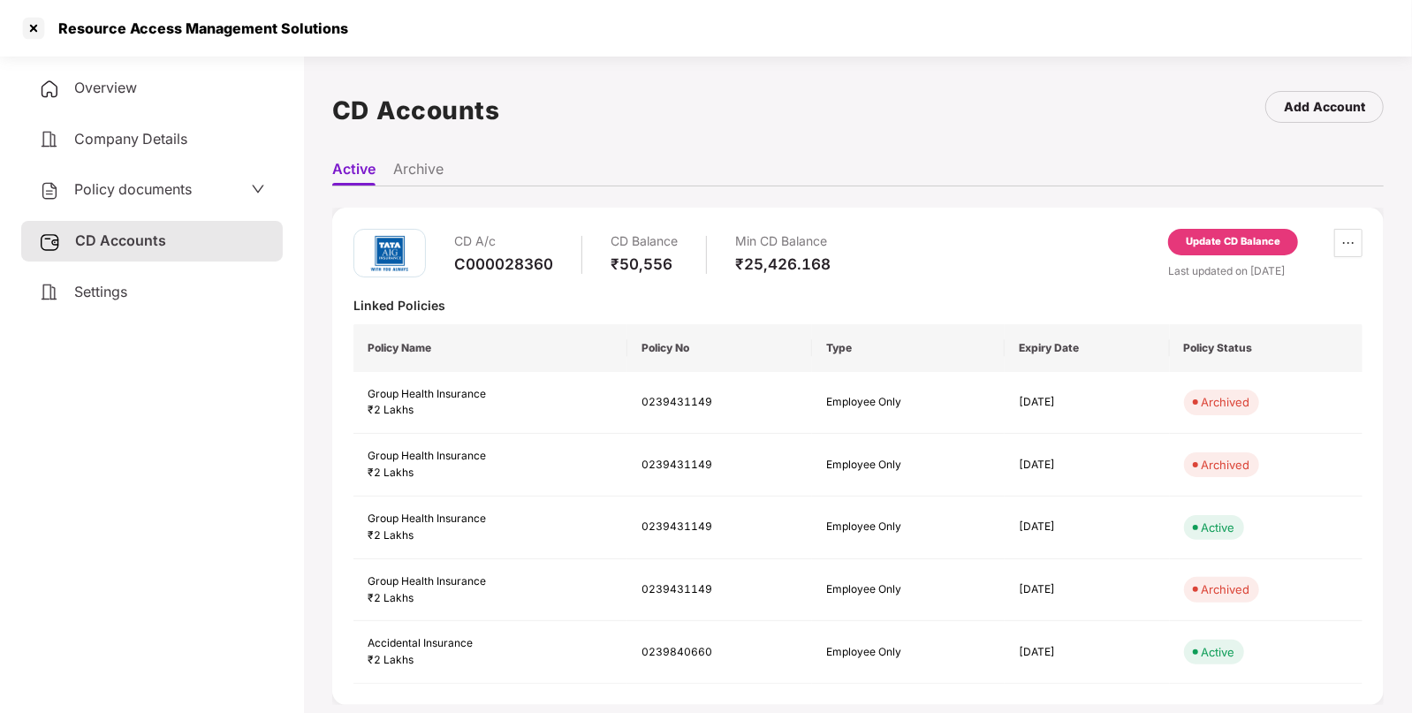
click at [211, 99] on div "Overview" at bounding box center [151, 88] width 261 height 41
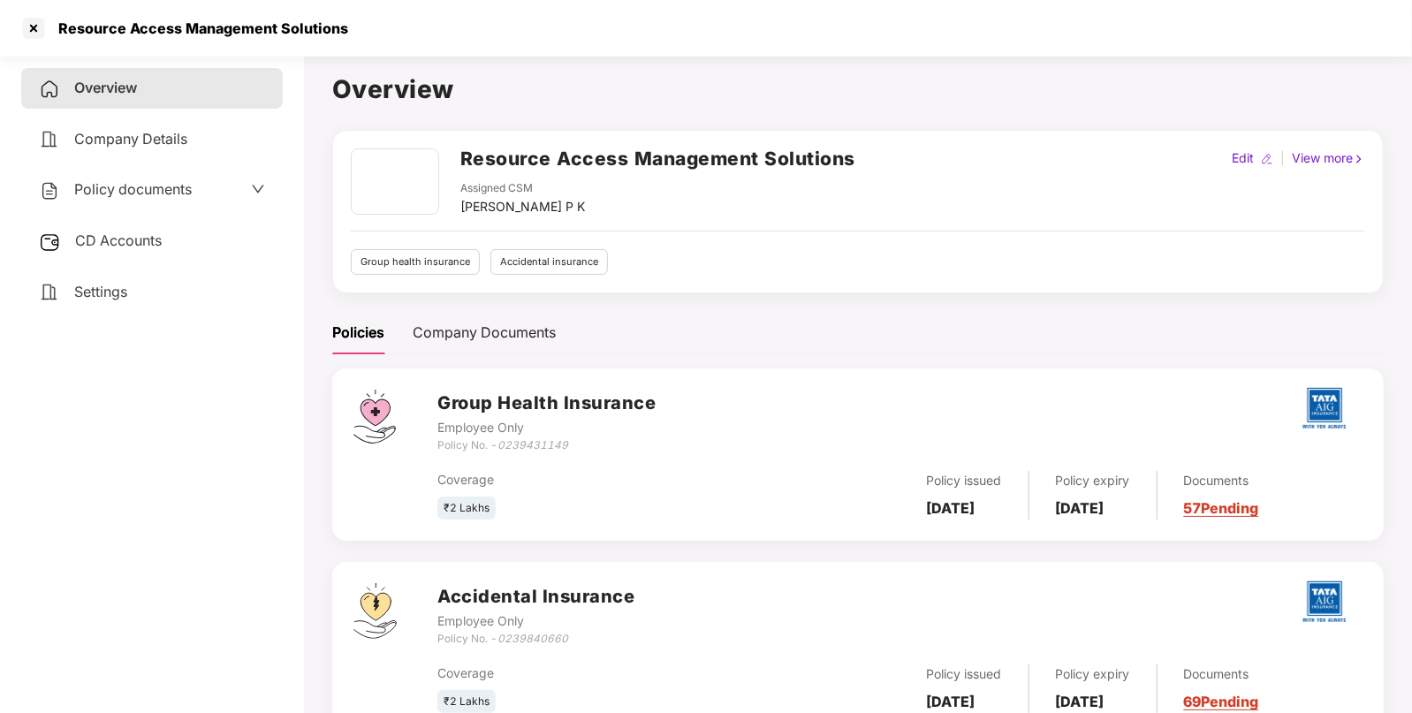
click at [188, 172] on div "Policy documents" at bounding box center [151, 190] width 261 height 41
click at [186, 181] on span "Policy documents" at bounding box center [132, 189] width 117 height 18
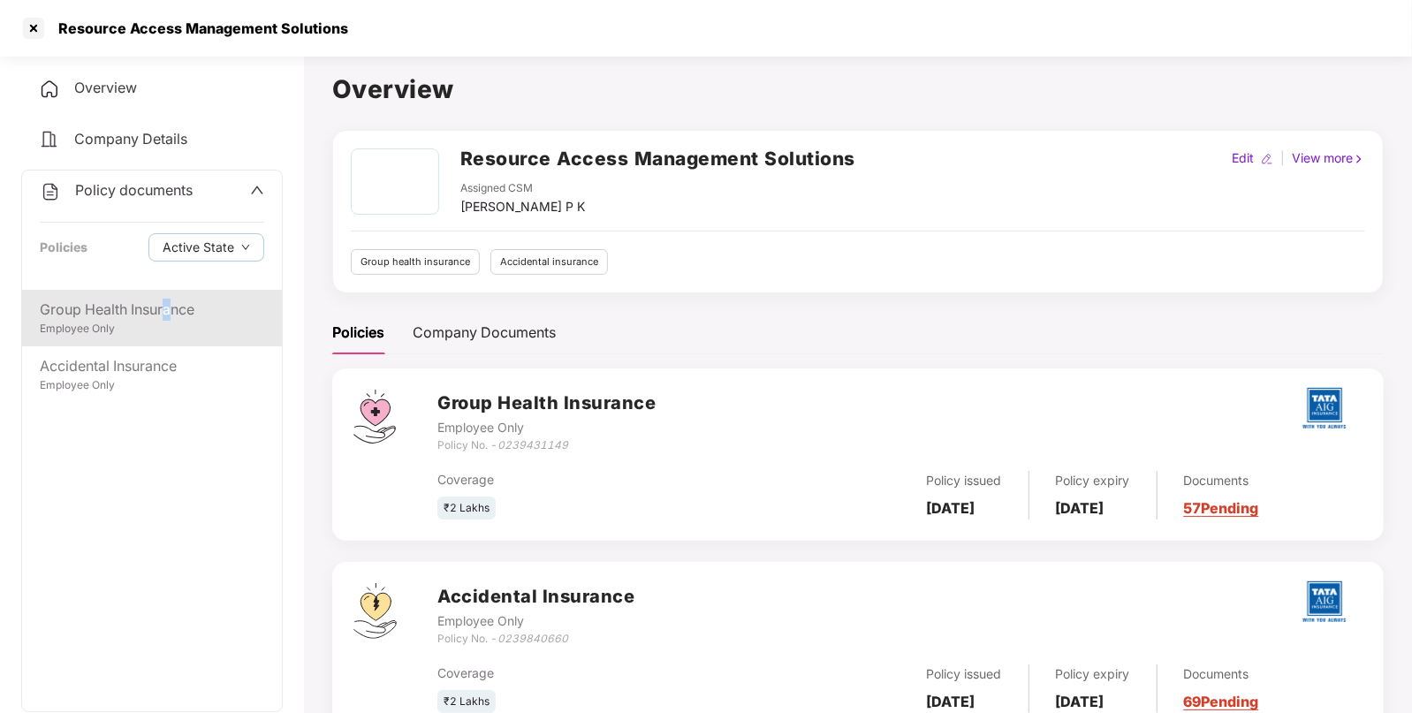
click at [168, 306] on div "Group Health Insurance" at bounding box center [152, 310] width 224 height 22
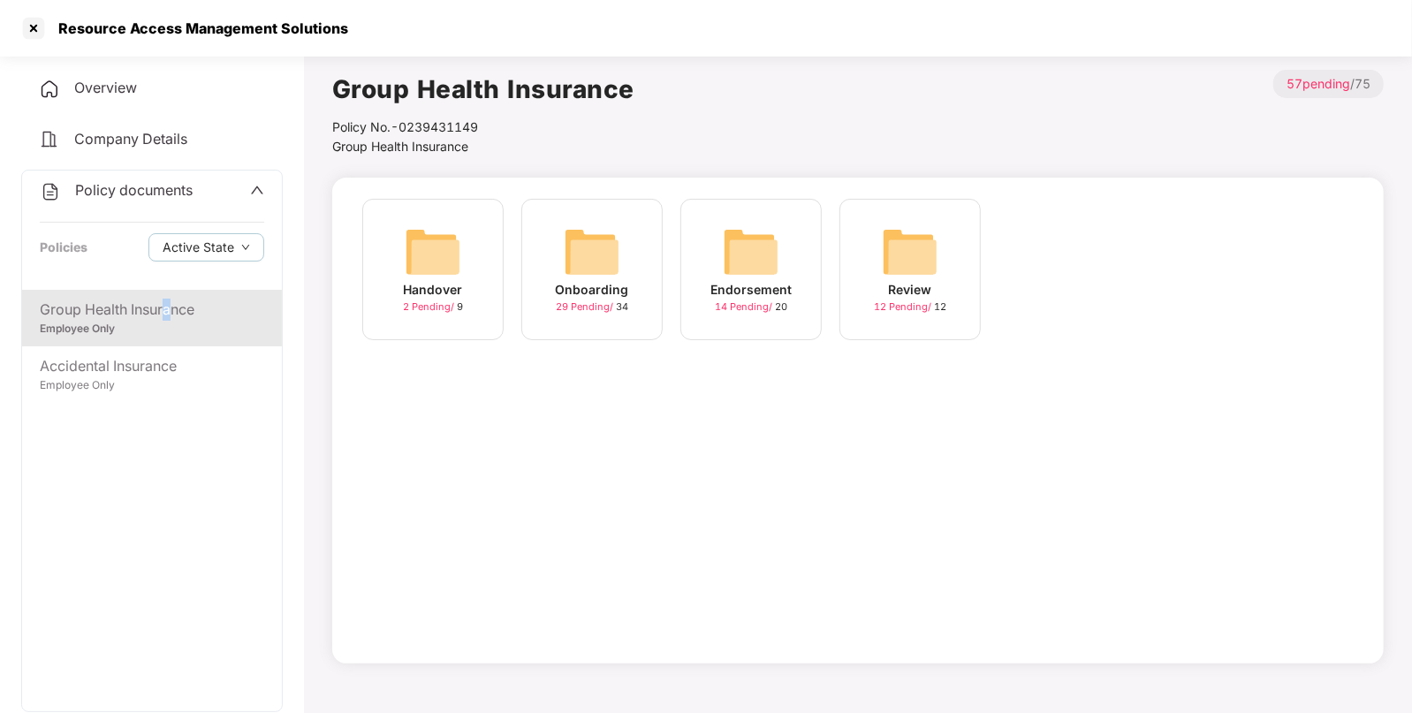
click at [760, 262] on img at bounding box center [751, 251] width 57 height 57
click at [925, 256] on img at bounding box center [910, 251] width 57 height 57
